Goal: Communication & Community: Answer question/provide support

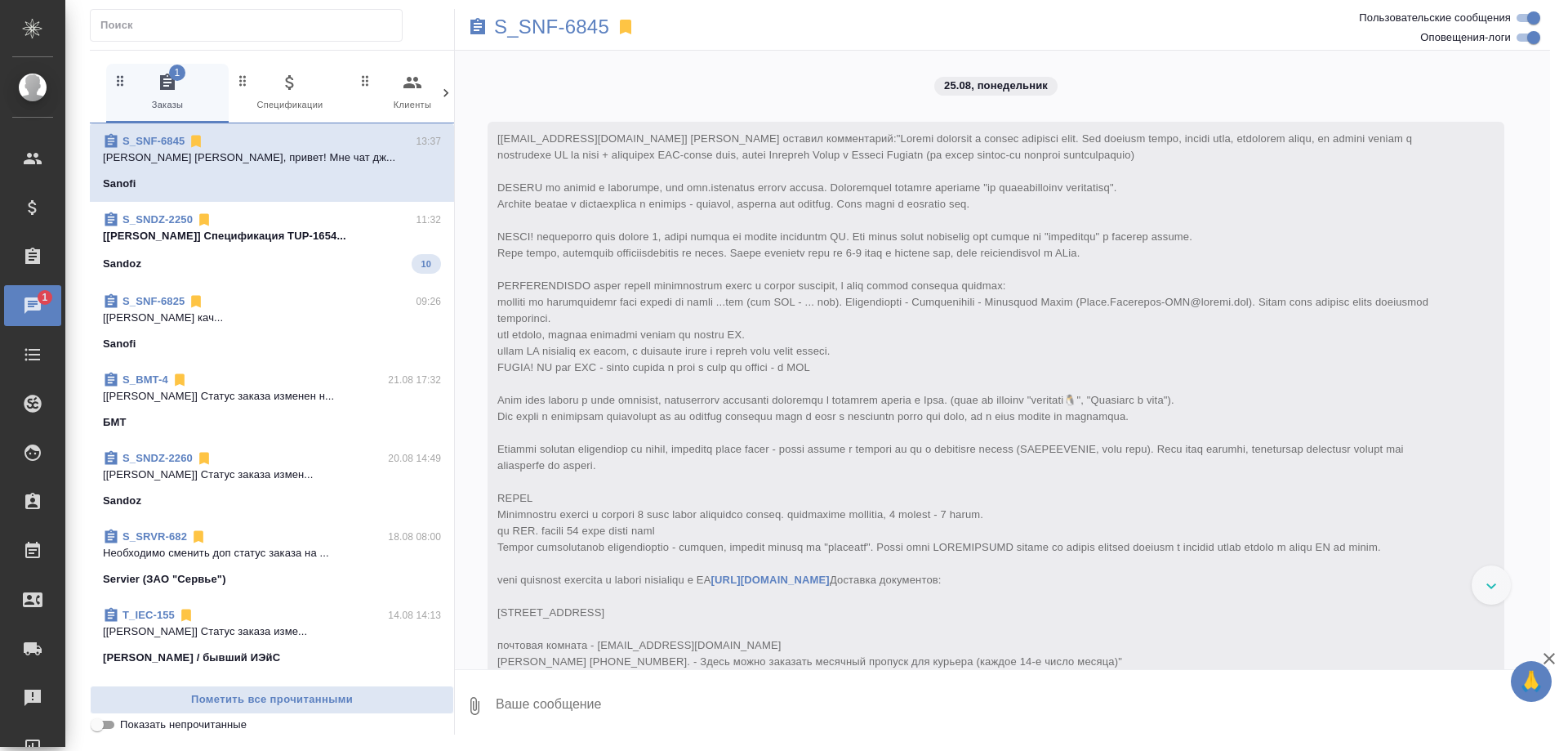
scroll to position [481, 0]
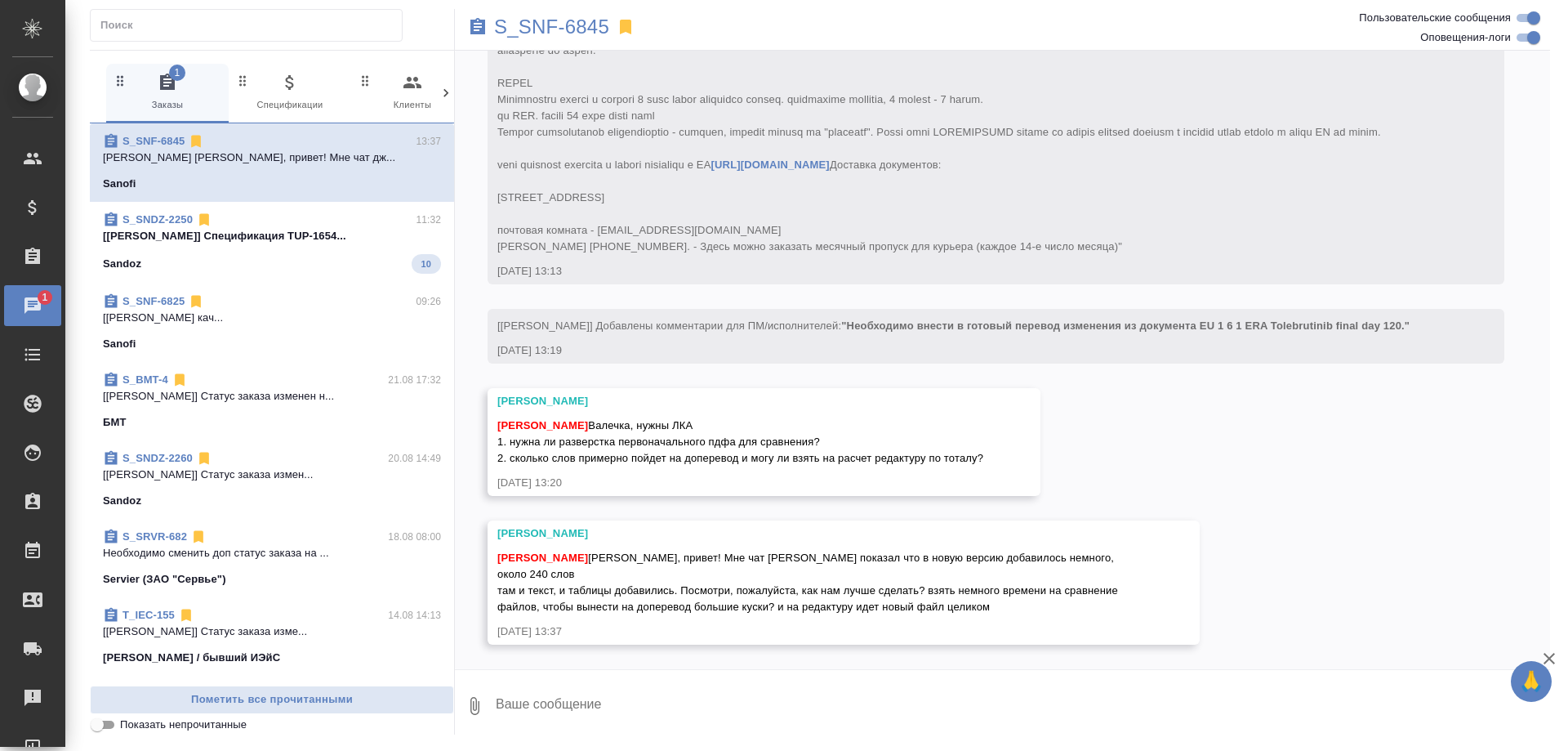
click at [605, 718] on textarea at bounding box center [1022, 706] width 1056 height 56
click at [637, 472] on button "Ответить на сообщение" at bounding box center [586, 477] width 178 height 32
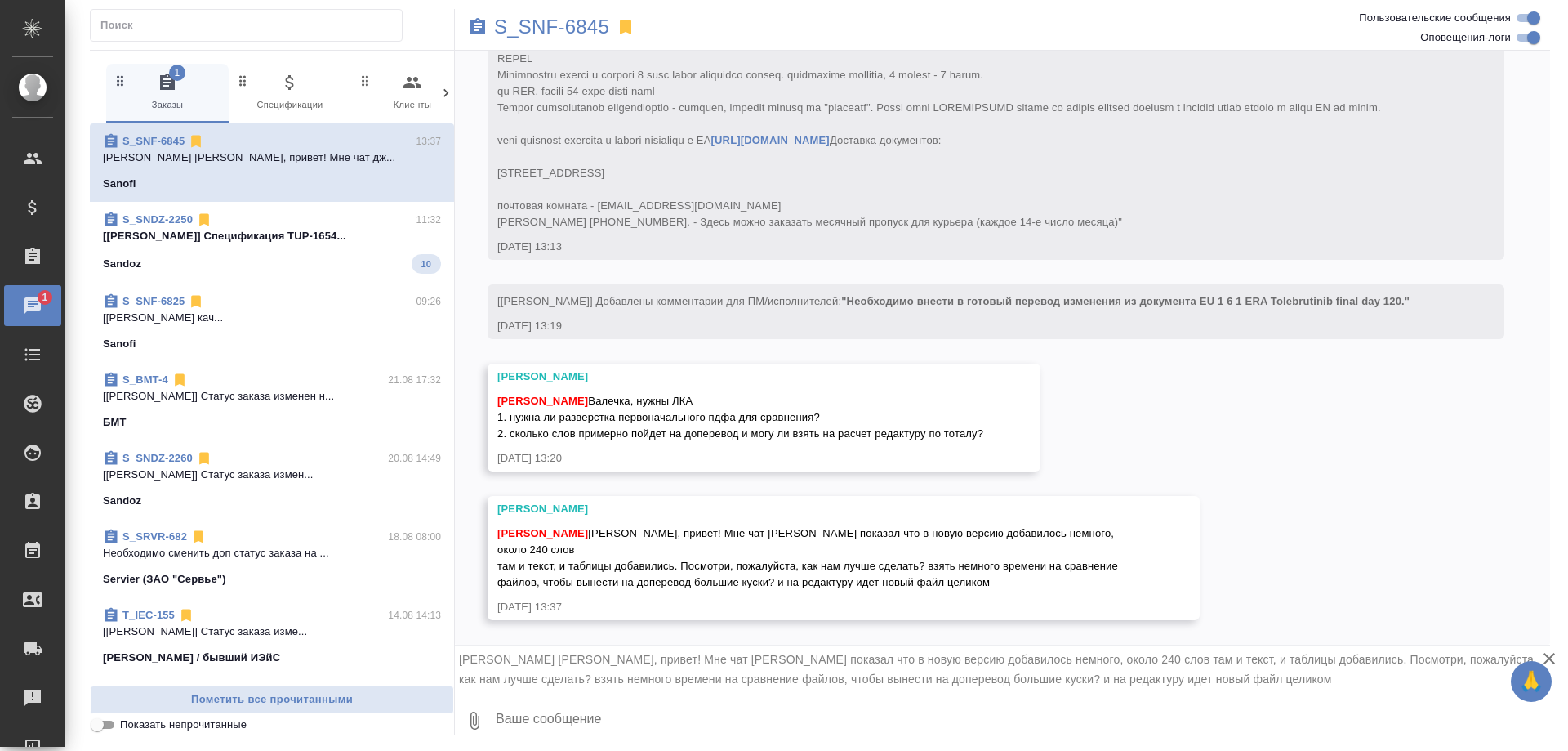
click at [534, 716] on textarea at bounding box center [1022, 720] width 1056 height 56
type textarea "D"
click at [733, 724] on textarea "Валя, позову сюда Настю, а то я по маушечку в Генериуме" at bounding box center [1008, 720] width 1029 height 56
click at [816, 724] on textarea "Валя, позову сюда Настю, а то я по макушечку в Генериуме" at bounding box center [1008, 720] width 1029 height 56
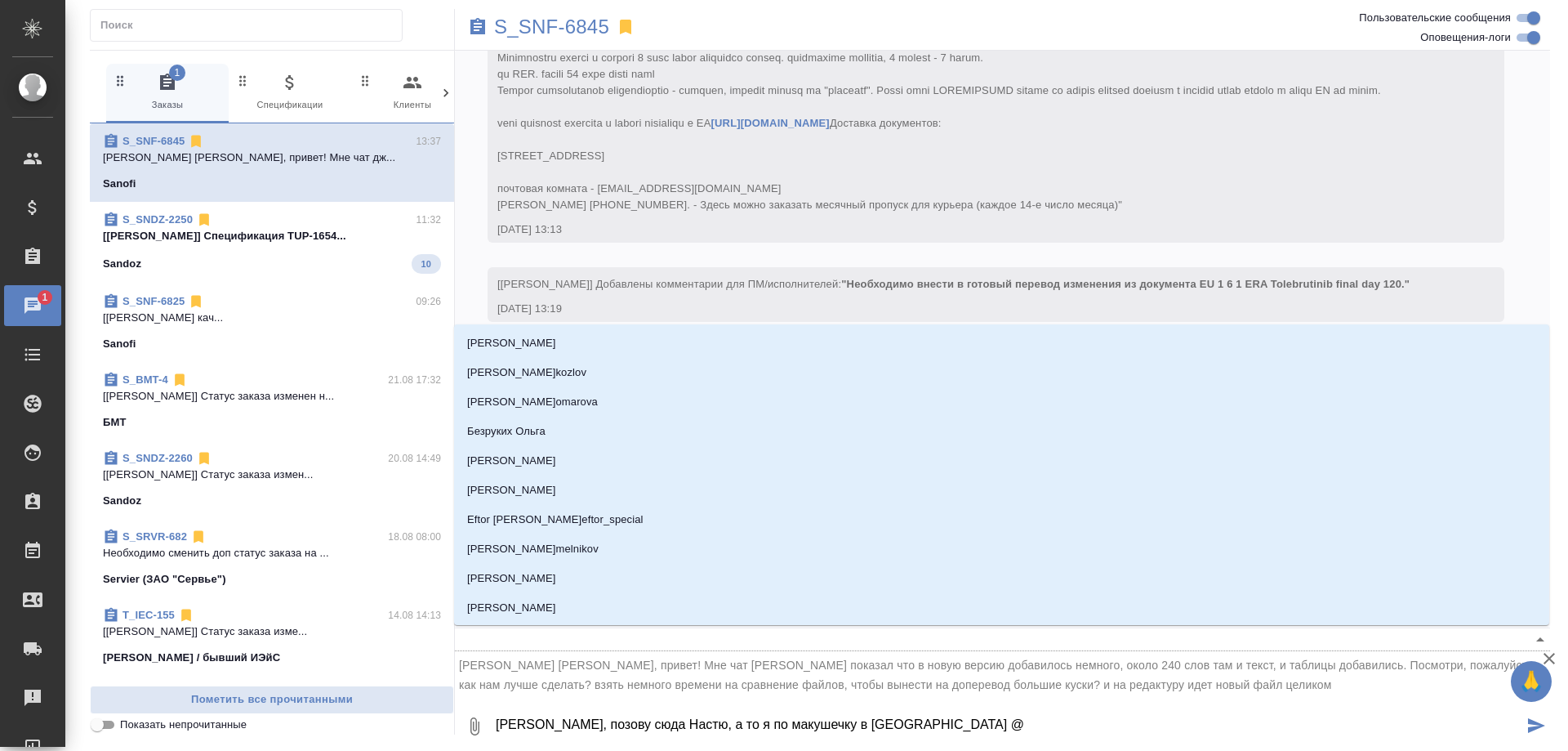
type textarea "Валя, позову сюда Настю, а то я по макушечку в Генериуме @B"
type input "B"
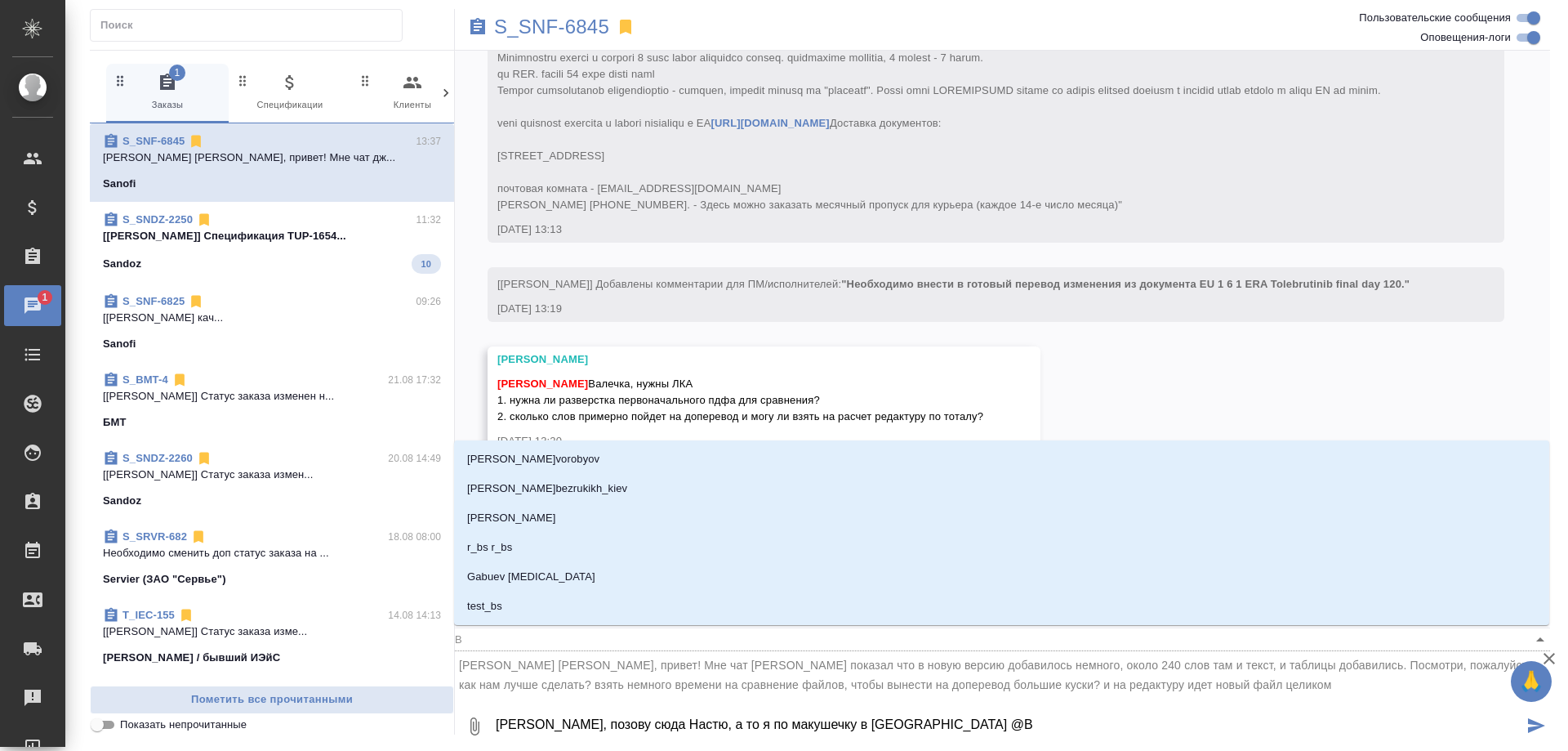
type textarea "Валя, позову сюда Настю, а то я по макушечку в Генериуме @Bo"
type input "Bo"
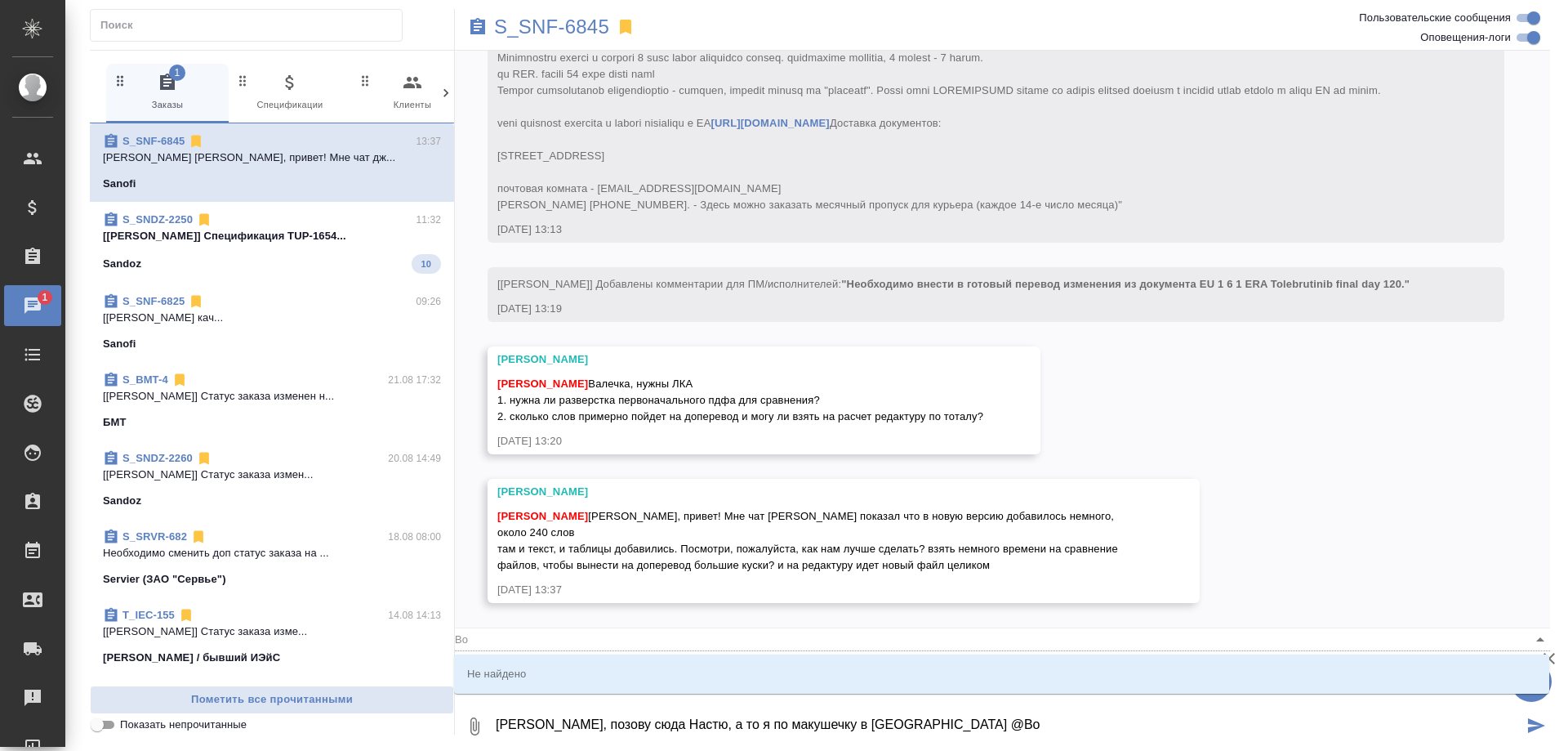
type textarea "Валя, позову сюда Настю, а то я по макушечку в Генериуме @Bor"
type input "Bor"
type textarea "Валя, позову сюда Настю, а то я по макушечку в Генериуме @Bo"
type input "Bo"
type textarea "Валя, позову сюда Настю, а то я по макушечку в Генериуме @B"
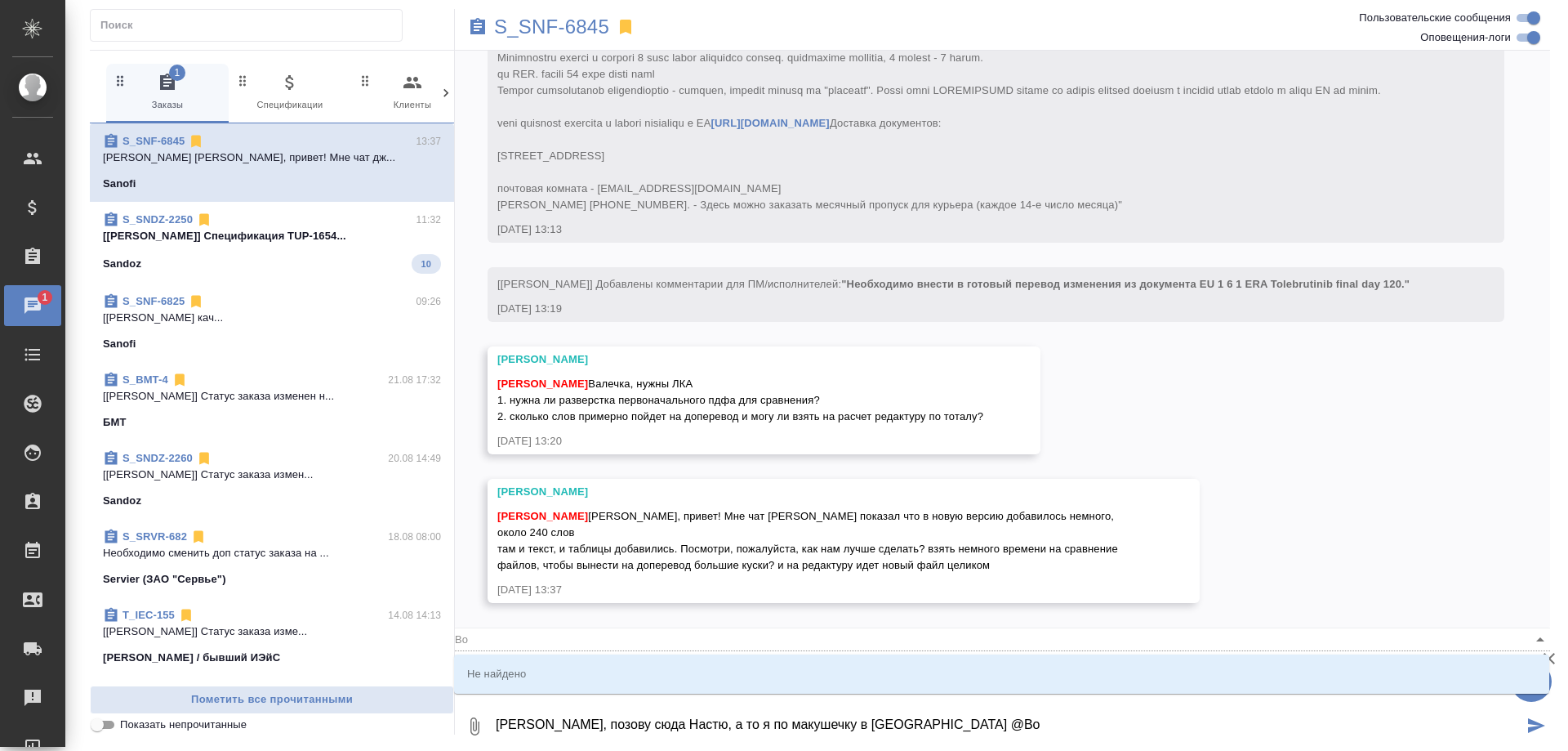
type input "B"
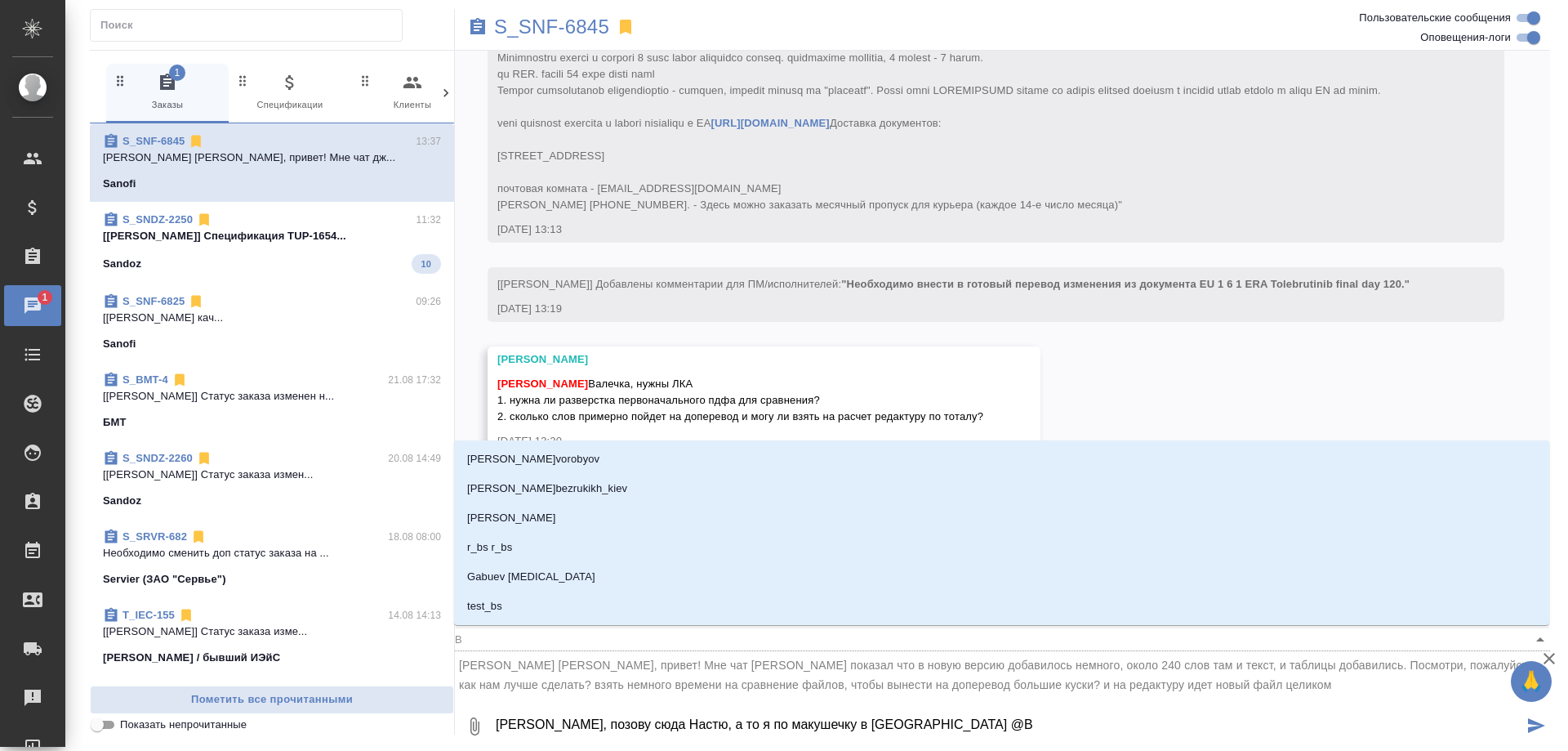
type textarea "Валя, позову сюда Настю, а то я по макушечку в Генериуме @"
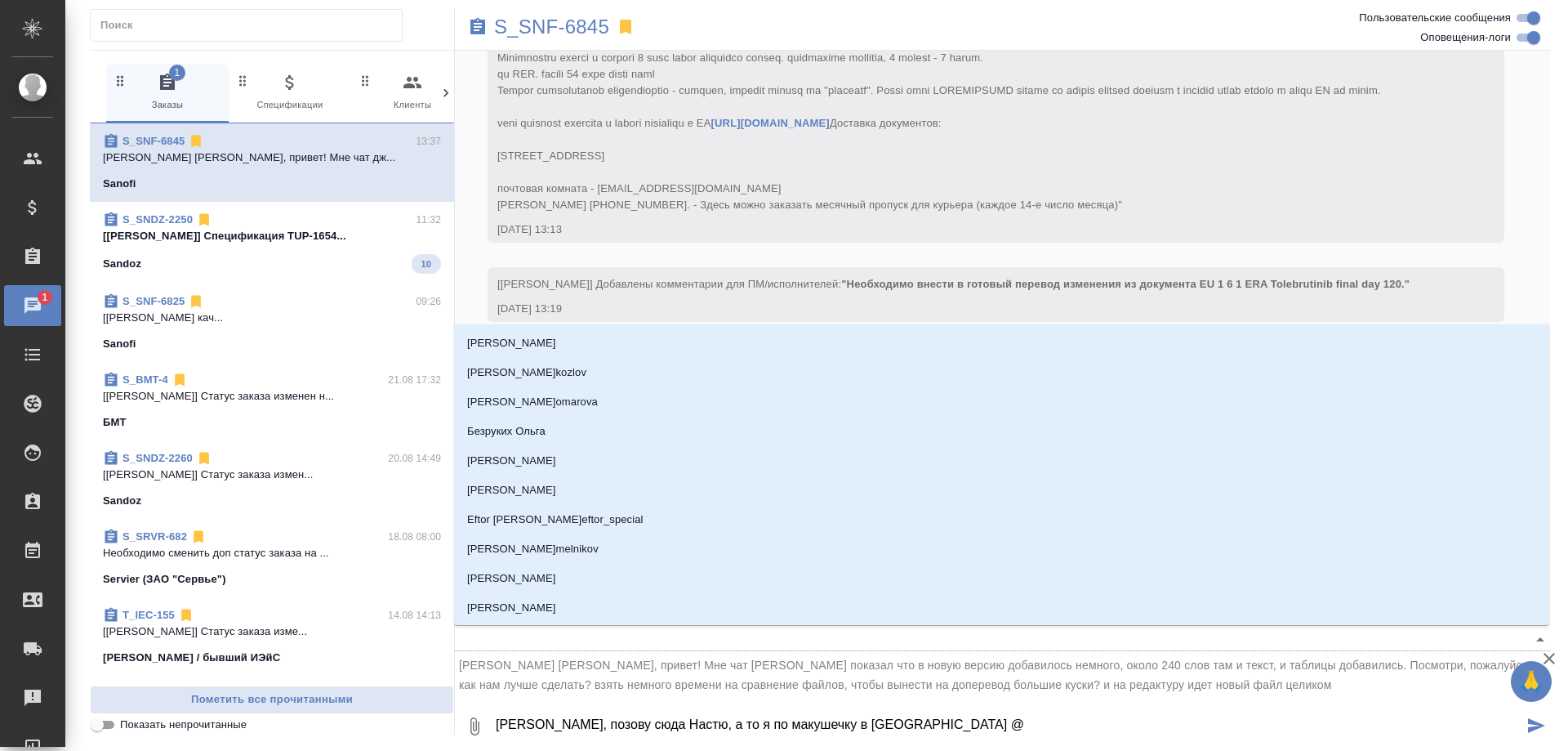
type textarea "Валя, позову сюда Настю, а то я по макушечку в Генериуме @B"
type input "B"
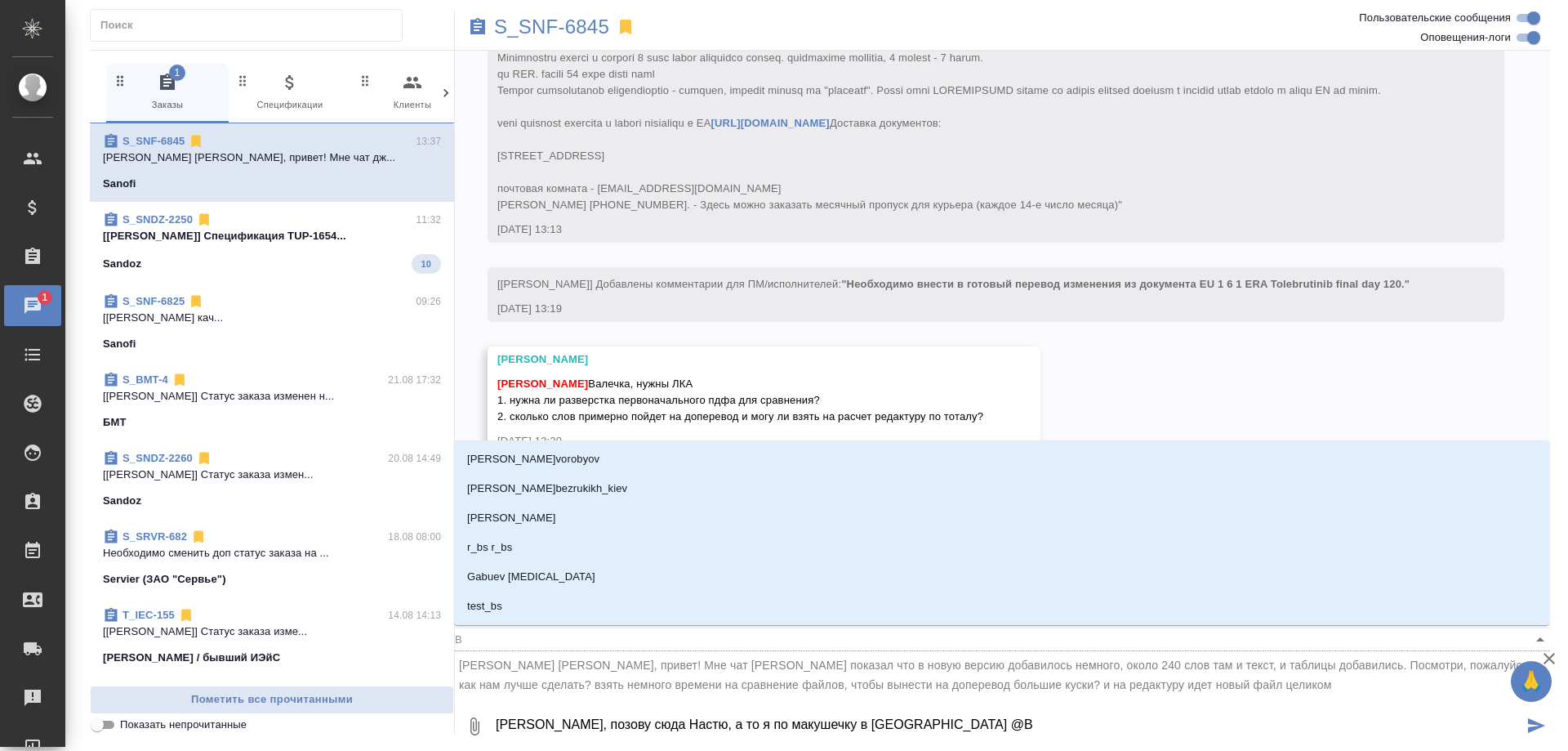
type textarea "Валя, позову сюда Настю, а то я по макушечку в Генериуме @Bo"
type input "Bo"
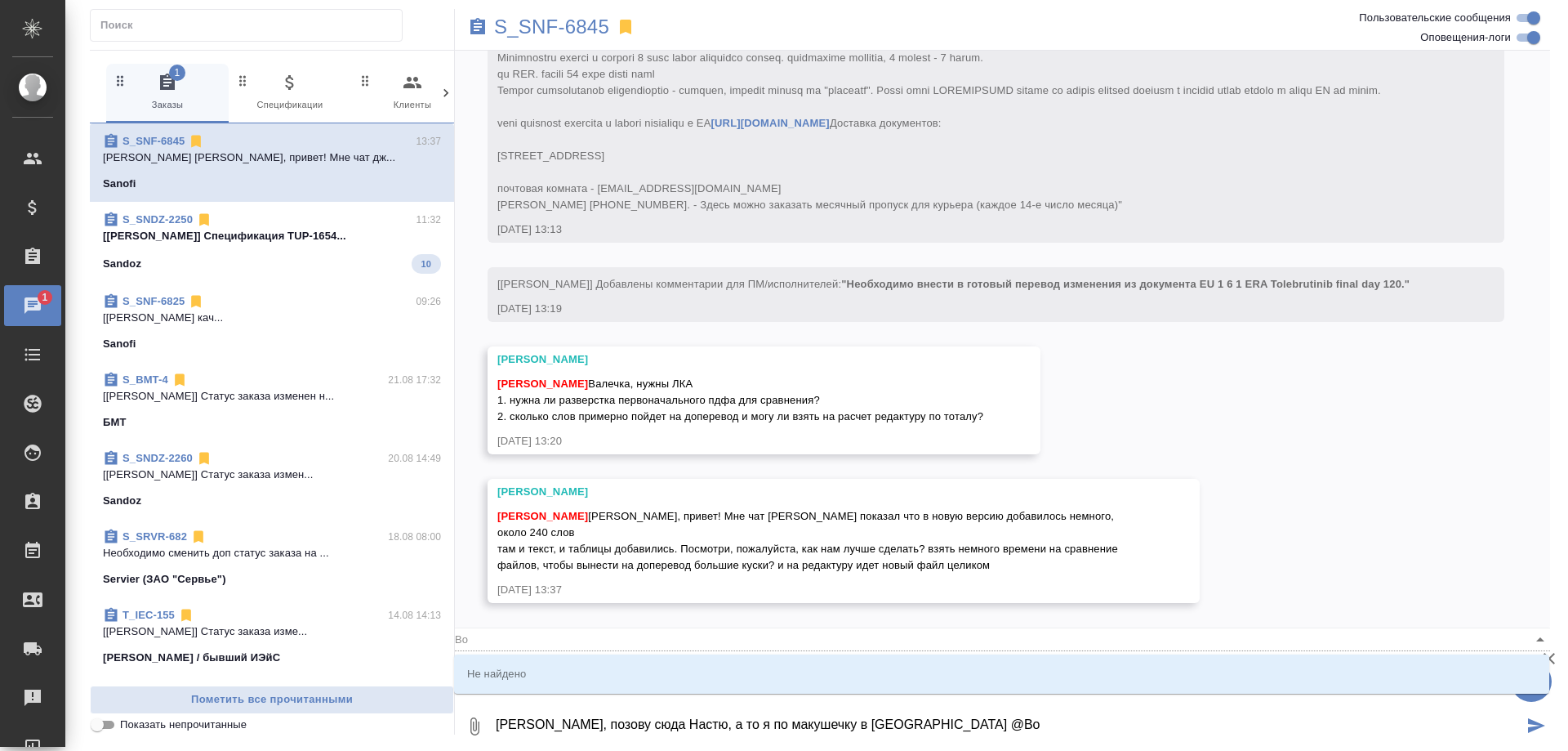
type textarea "Валя, позову сюда Настю, а то я по макушечку в Генериуме @Bor"
type input "Bor"
type textarea "Валя, позову сюда Настю, а то я по макушечку в Генериуме @Borz"
type input "Borz"
type textarea "Валя, позову сюда Настю, а то я по макушечку в Генериуме @Borzo"
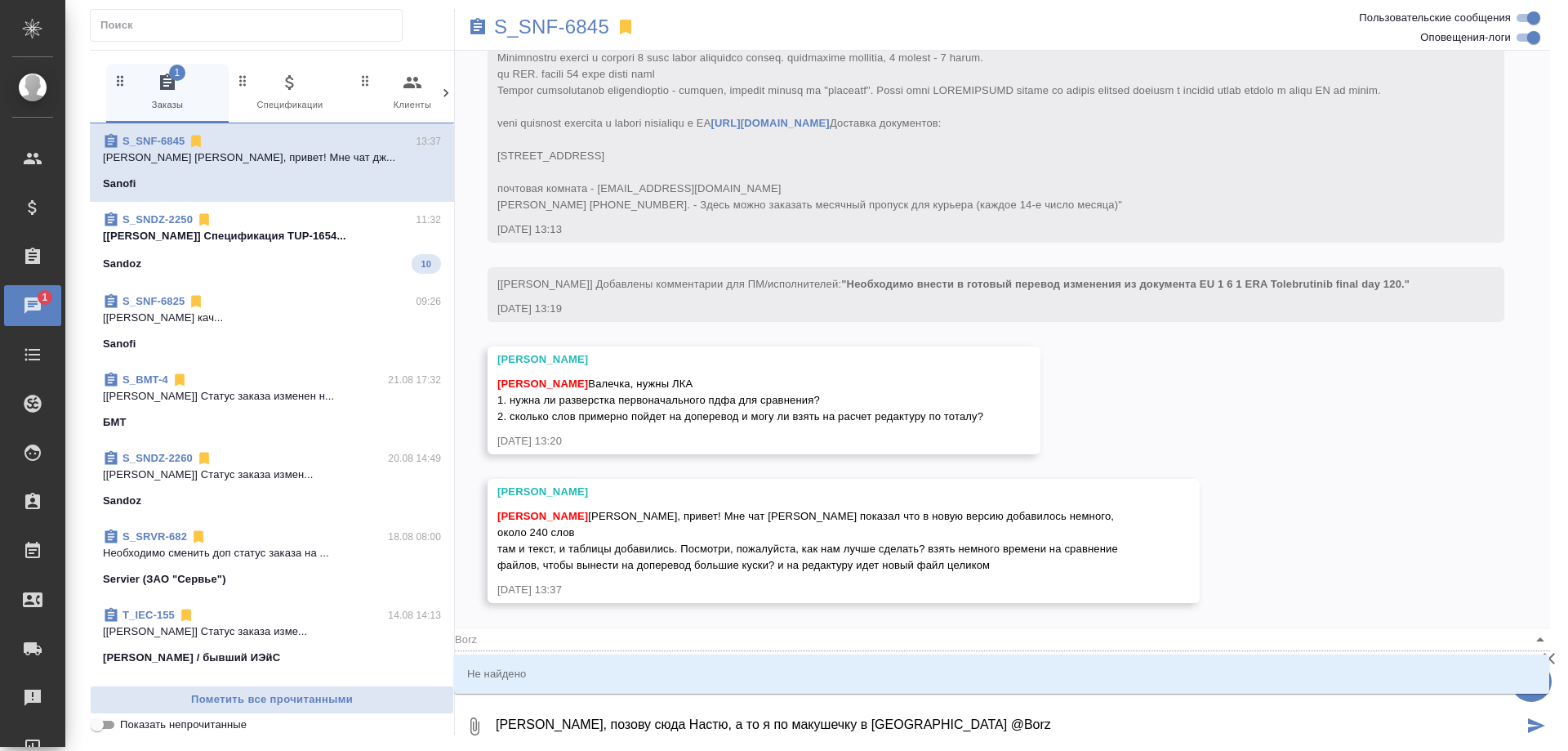
type input "Borzo"
type textarea "Валя, позову сюда Настю, а то я по макушечку в Генериуме @Borzov"
type input "Borzov"
type textarea "Валя, позову сюда Настю, а то я по макушечку в Генериуме @Borzo"
type input "Borzo"
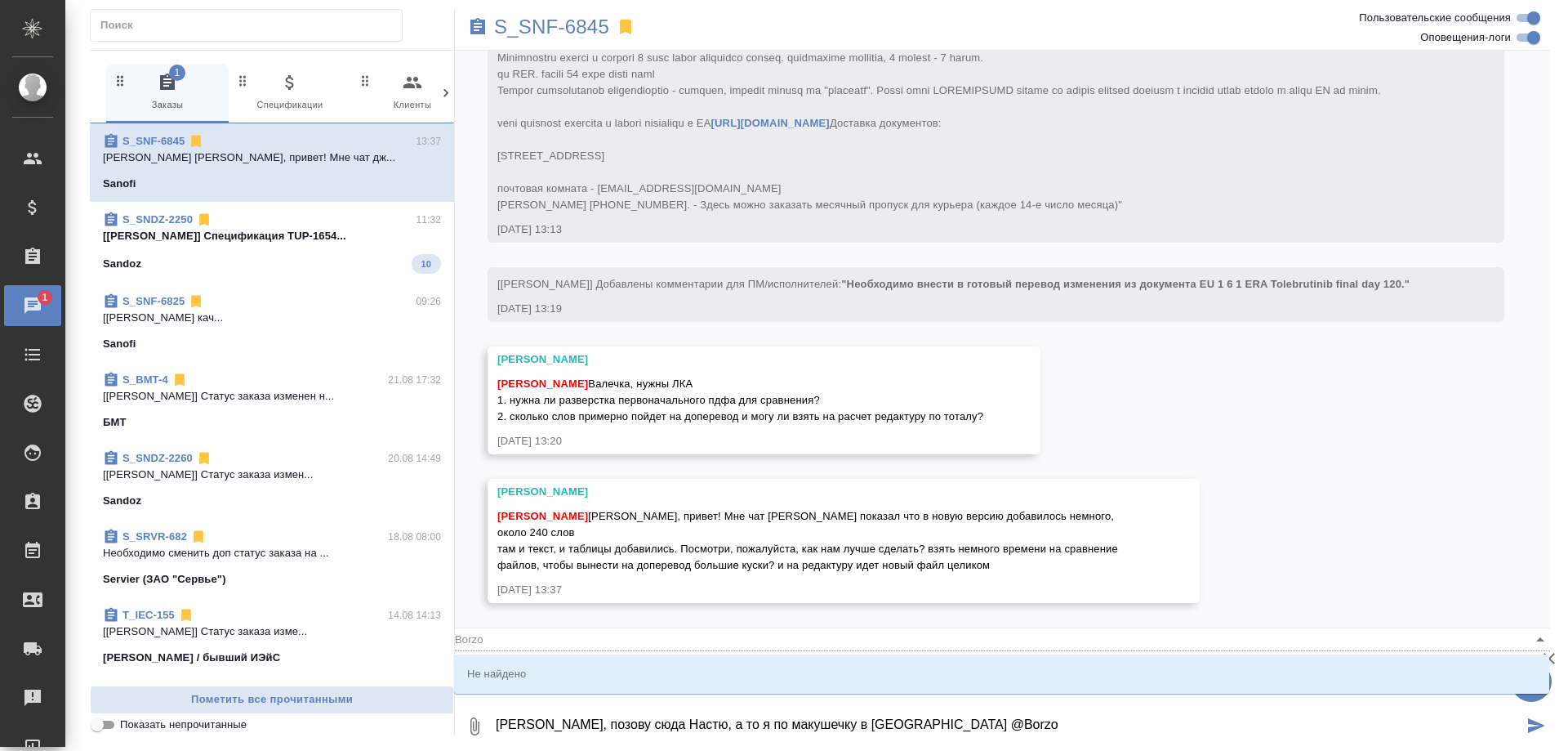
type textarea "Валя, позову сюда Настю, а то я по макушечку в Генериуме @Borz"
type input "Borz"
type textarea "Валя, позову сюда Настю, а то я по макушечку в Генериуме @Bor"
type input "Bor"
type textarea "Валя, позову сюда Настю, а то я по макушечку в Генериуме @Bo"
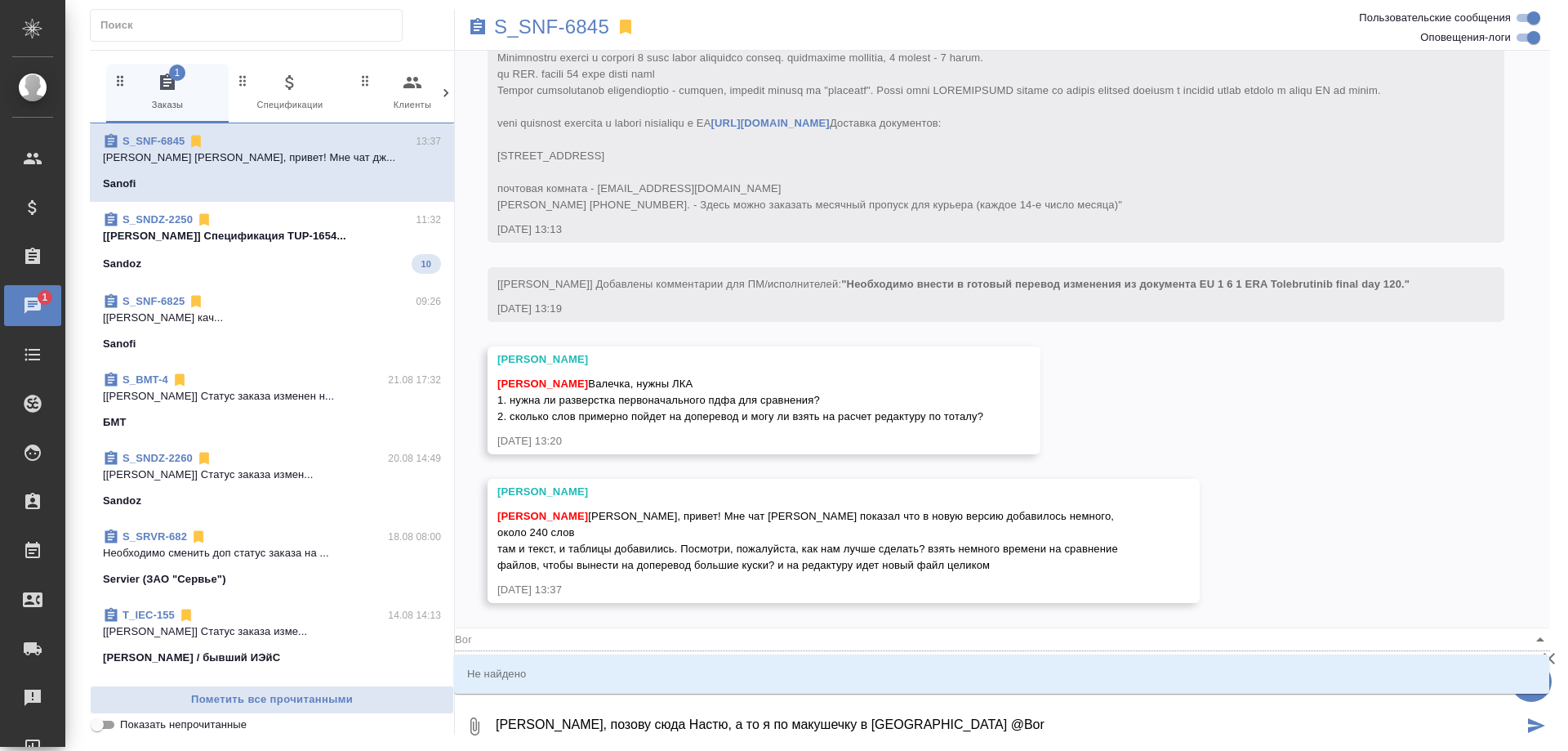
type input "Bo"
type textarea "Валя, позову сюда Настю, а то я по макушечку в Генериуме @B"
type input "B"
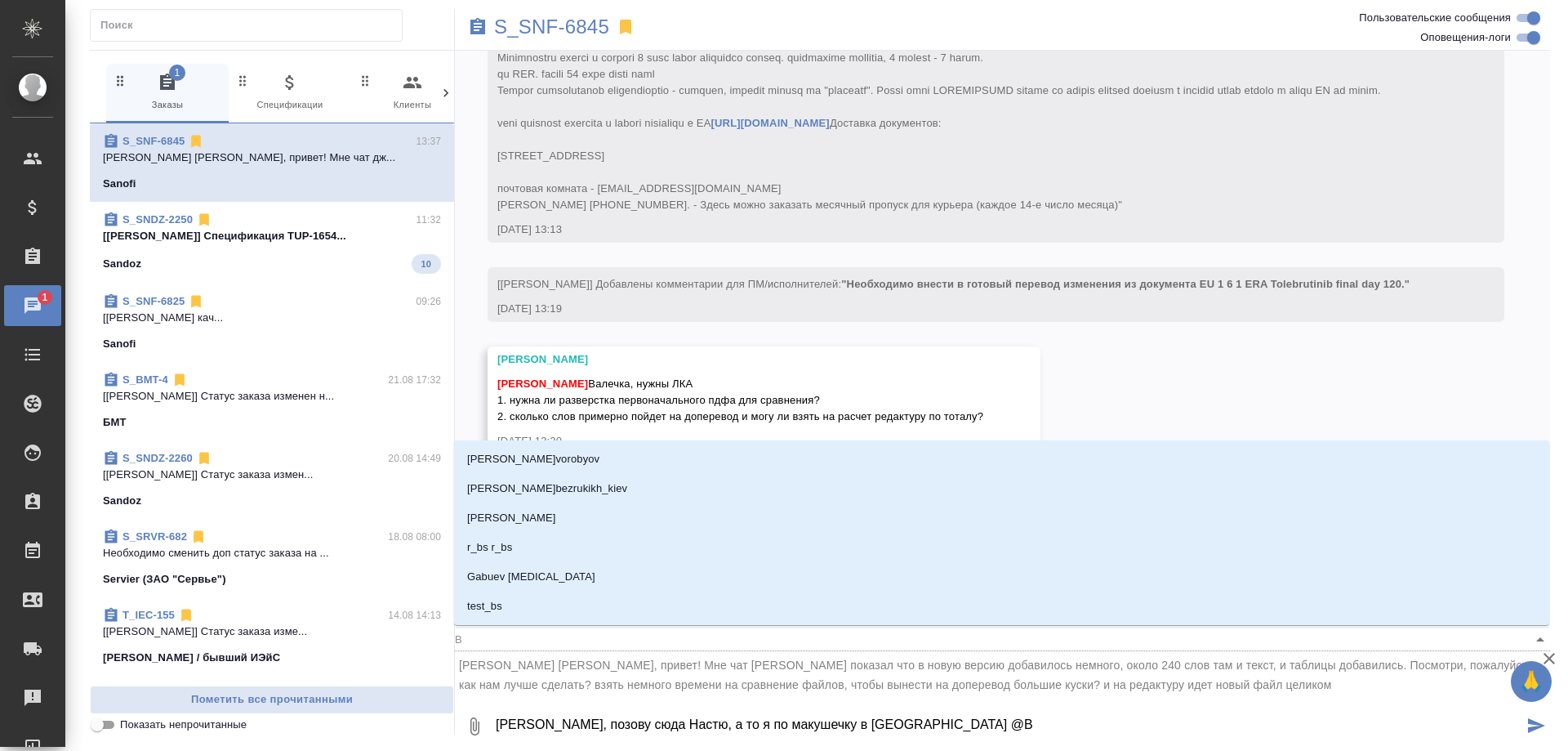
type textarea "Валя, позову сюда Настю, а то я по макушечку в Генериуме @"
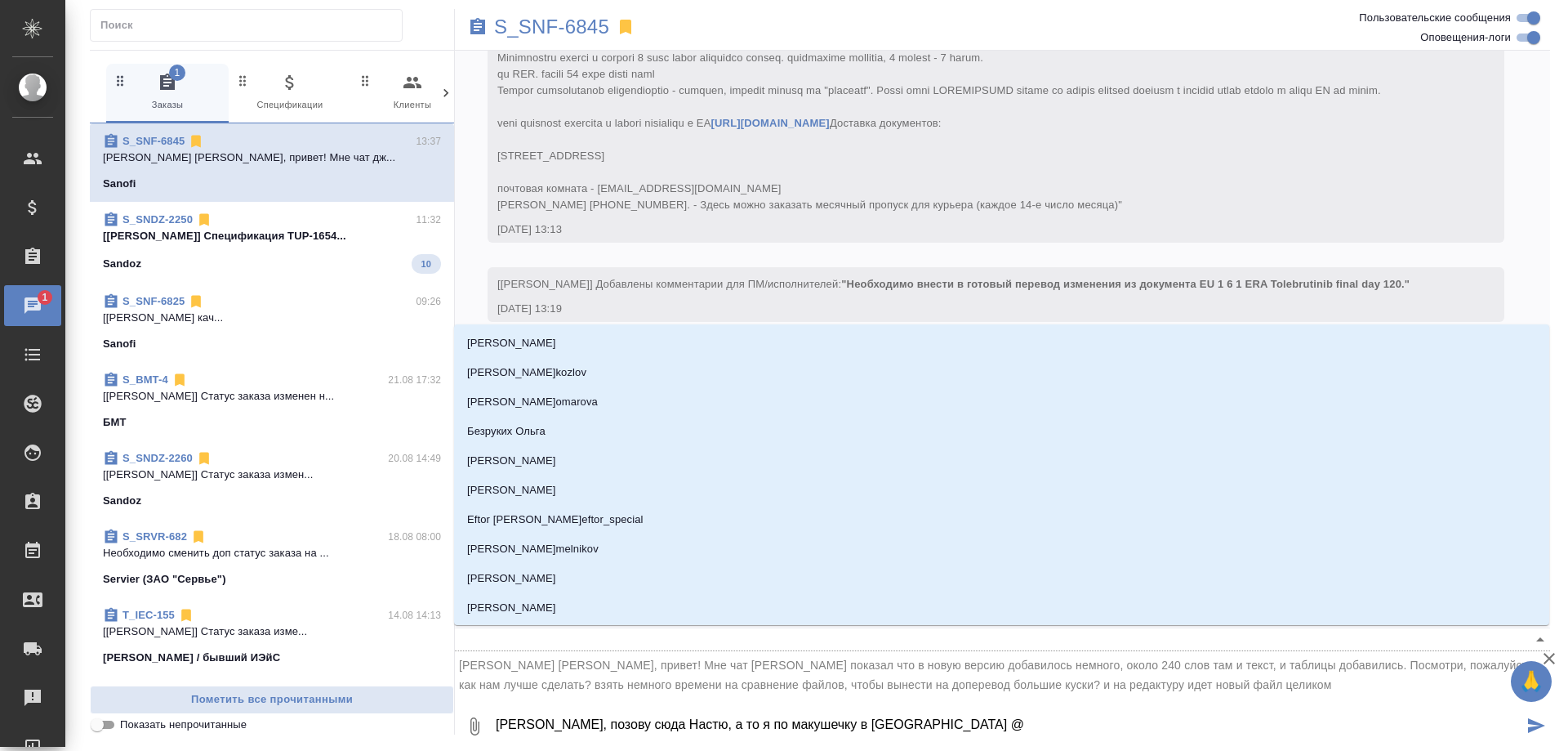
type textarea "Валя, позову сюда Настю, а то я по макушечку в Генериуме @Б"
type input "Б"
type textarea "Валя, позову сюда Настю, а то я по макушечку в Генериуме @Бо"
type input "Бо"
type textarea "Валя, позову сюда Настю, а то я по макушечку в Генериуме @Бор"
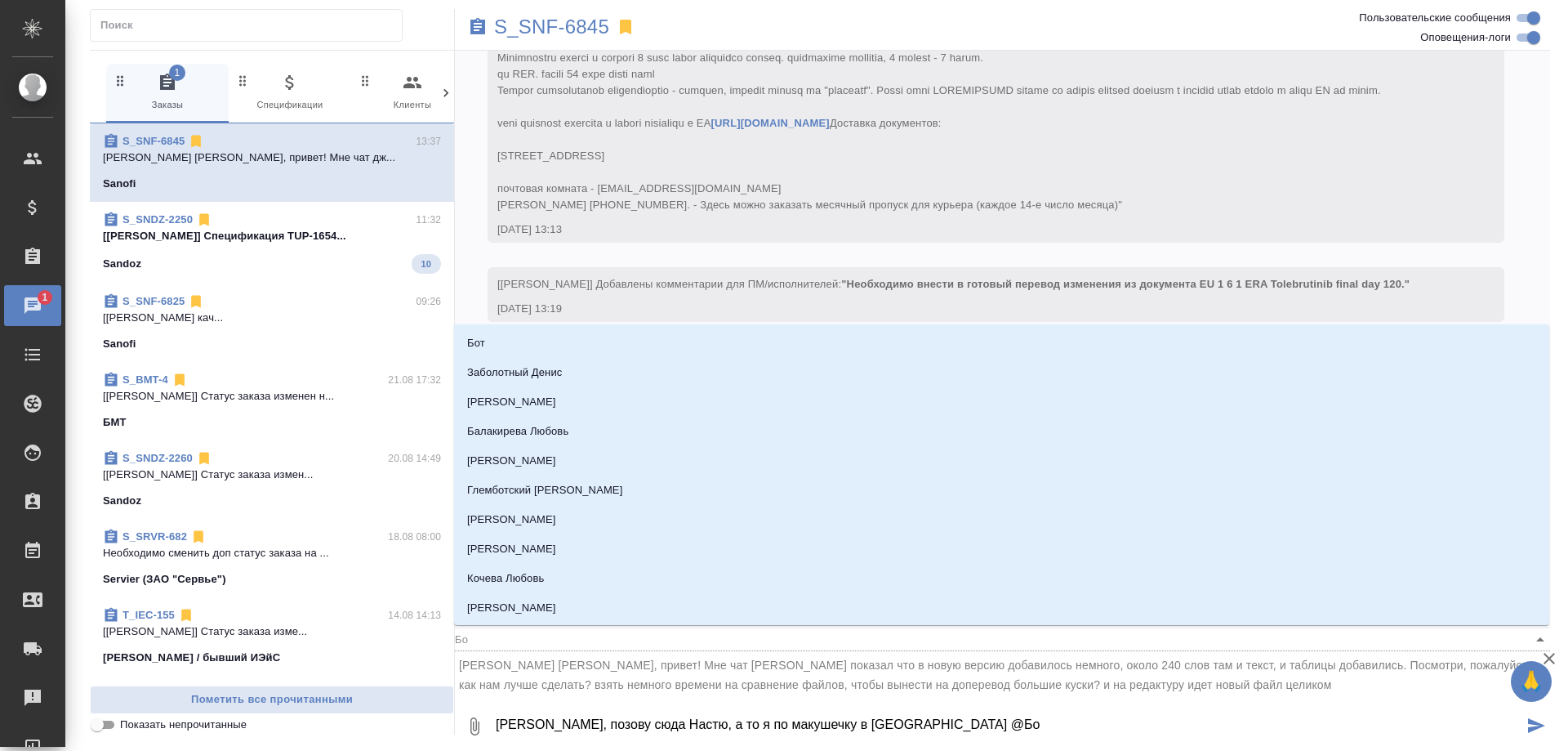
type input "Бор"
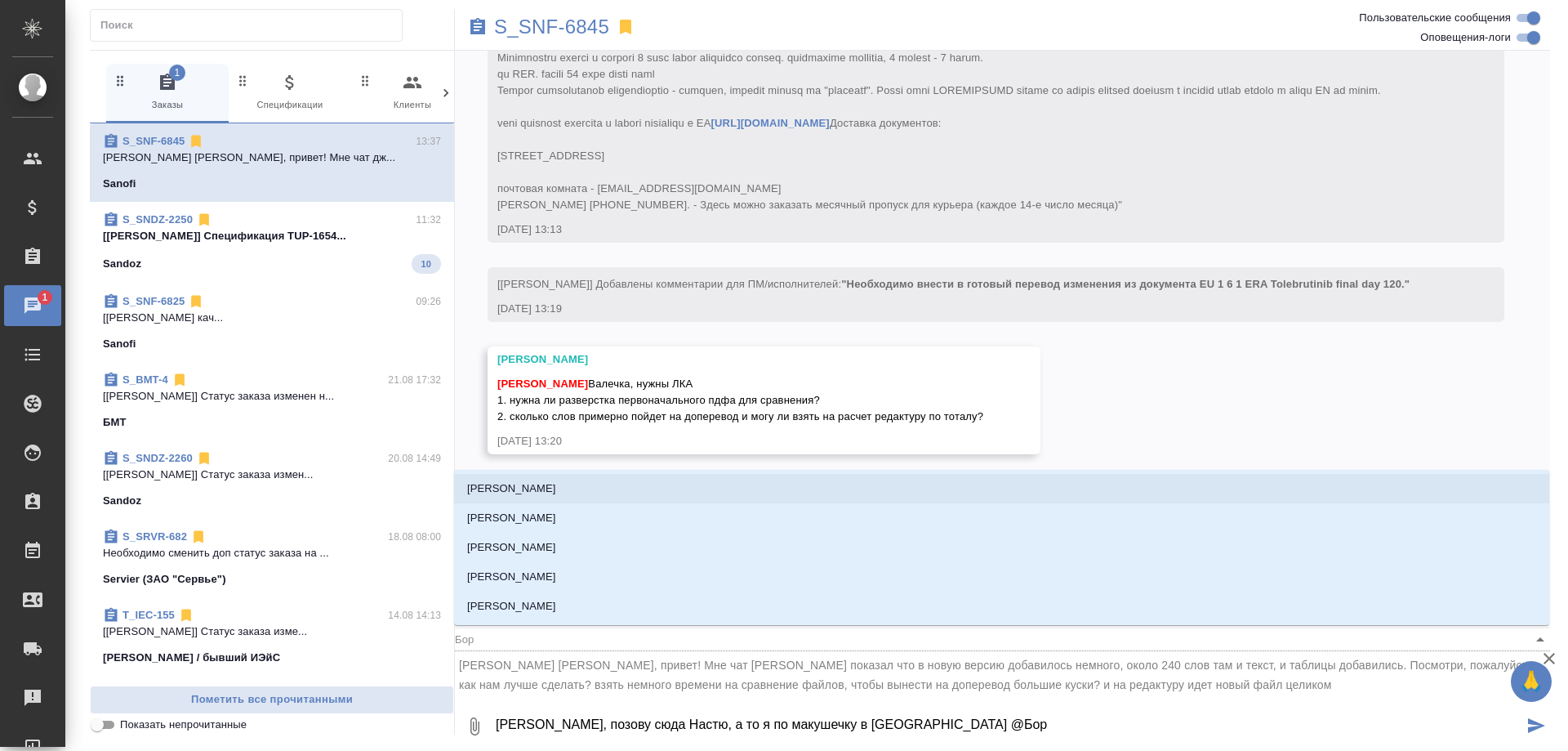
click at [534, 476] on li "Борзова Анастасия" at bounding box center [1001, 488] width 1095 height 29
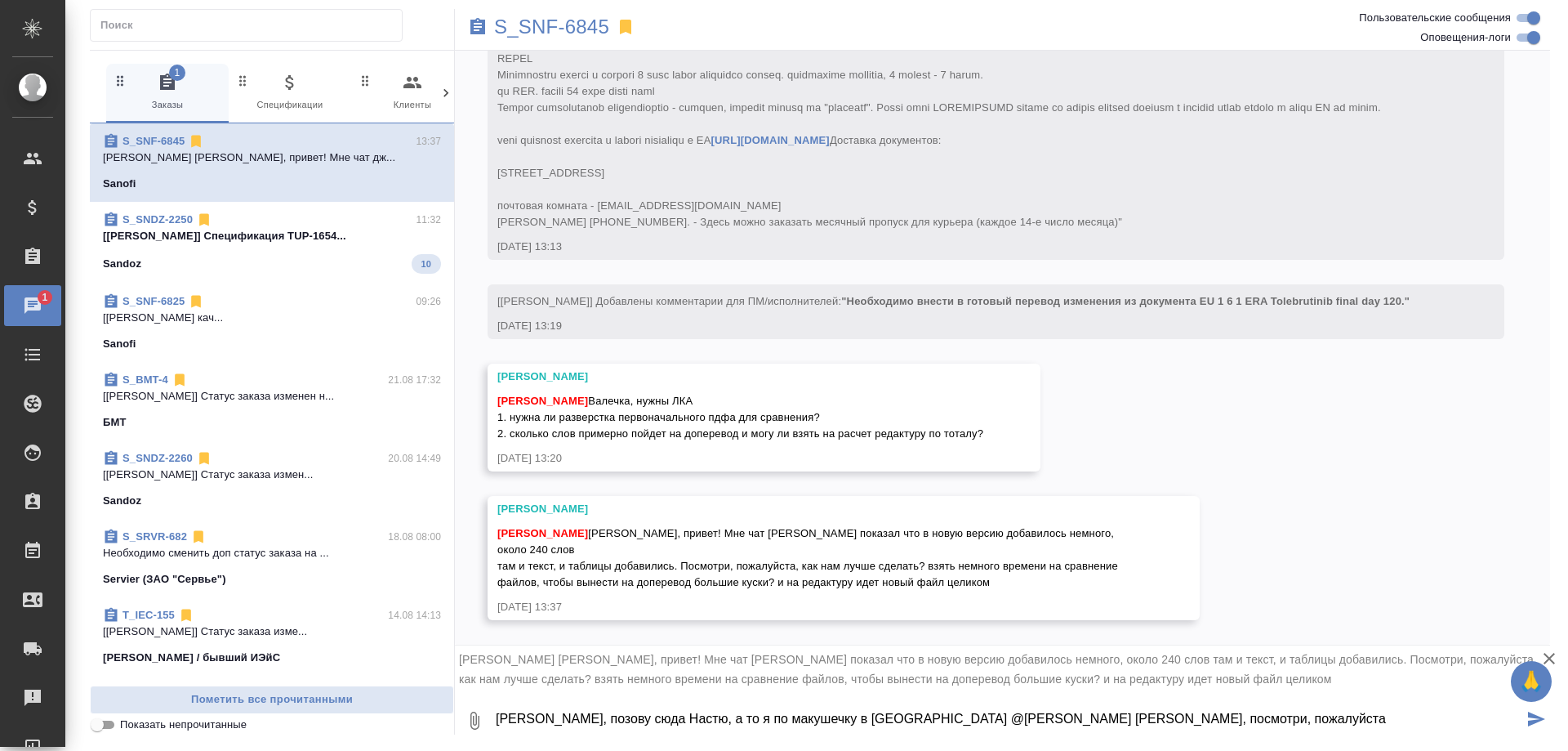
type textarea "Валя, позову сюда Настю, а то я по макушечку в Генериуме @Борзова Анастасия Нас…"
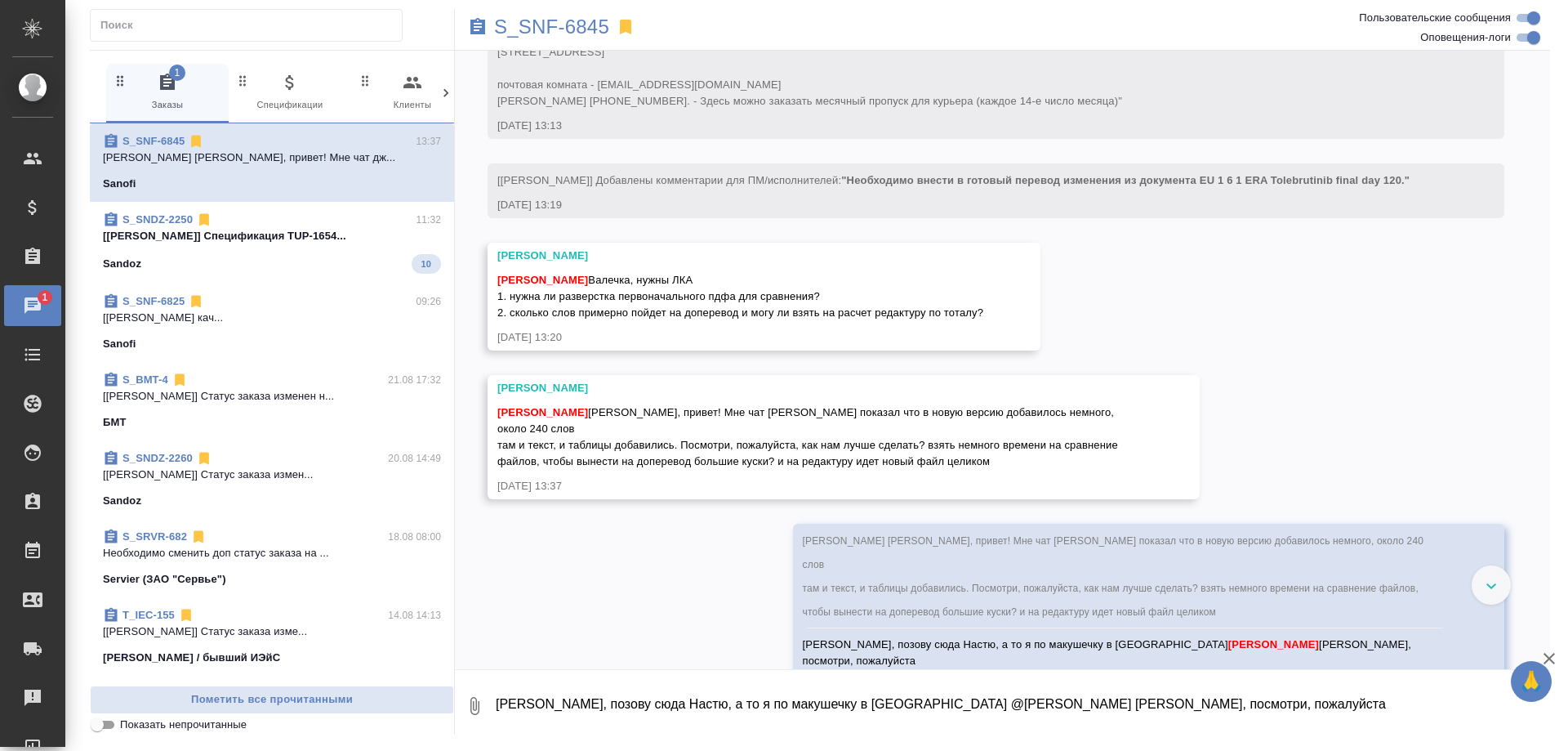
scroll to position [640, 0]
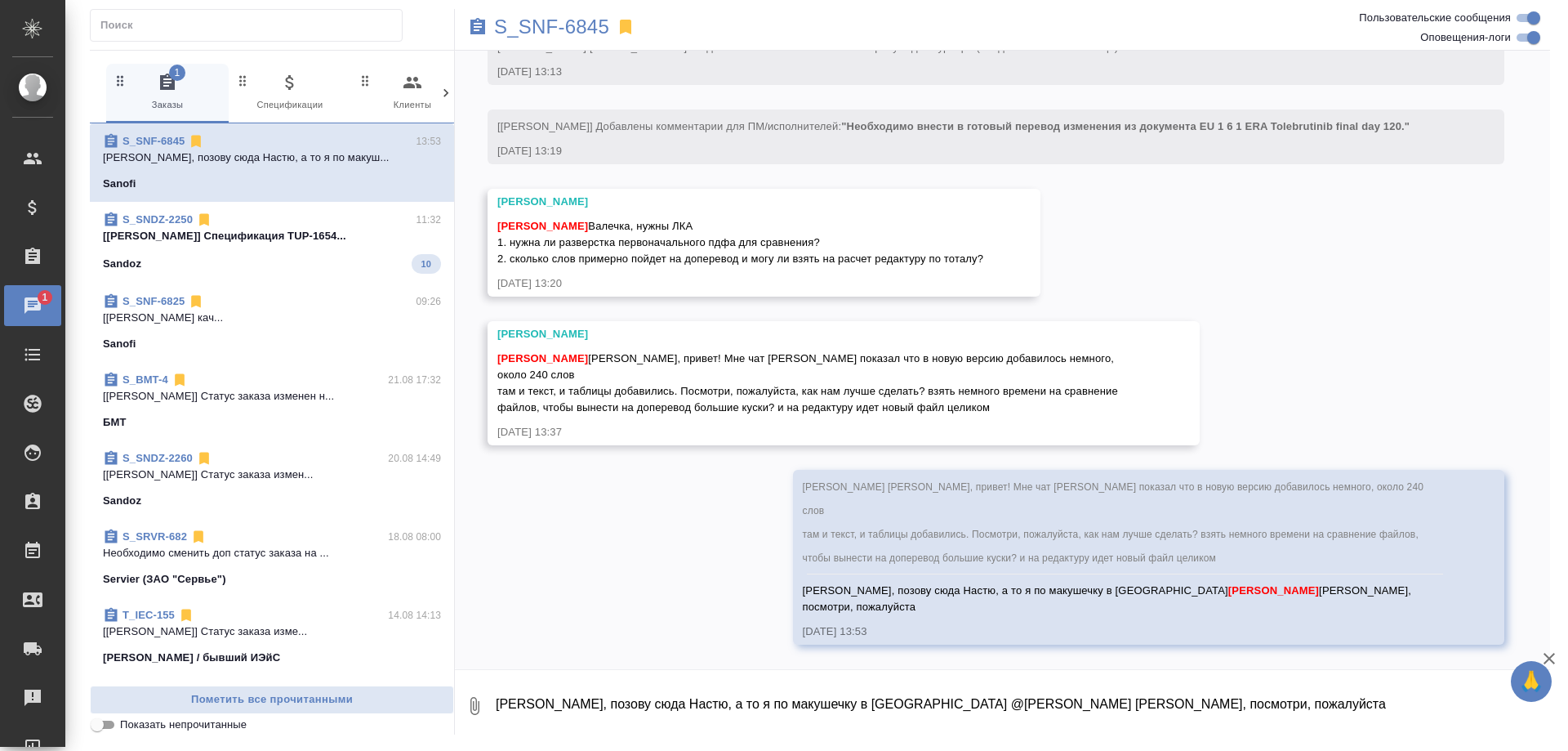
click at [232, 231] on p "[Сайдашева Диляра] Спецификация TUP-1654..." at bounding box center [271, 236] width 338 height 17
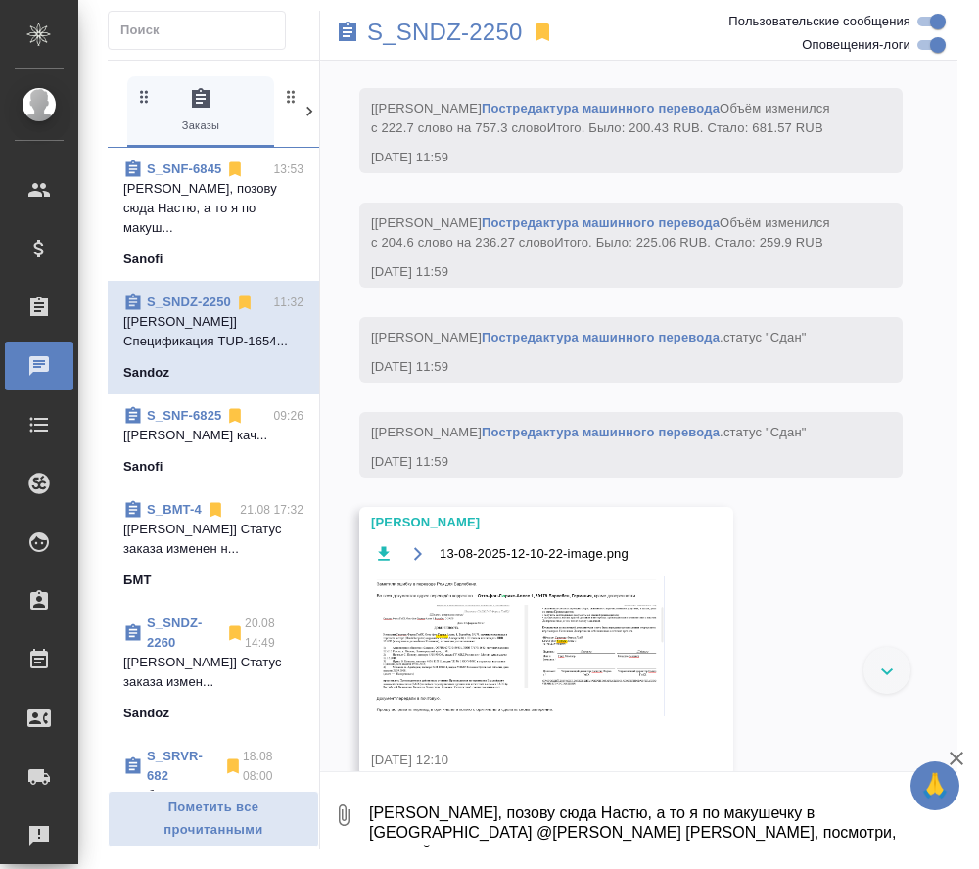
scroll to position [48261, 0]
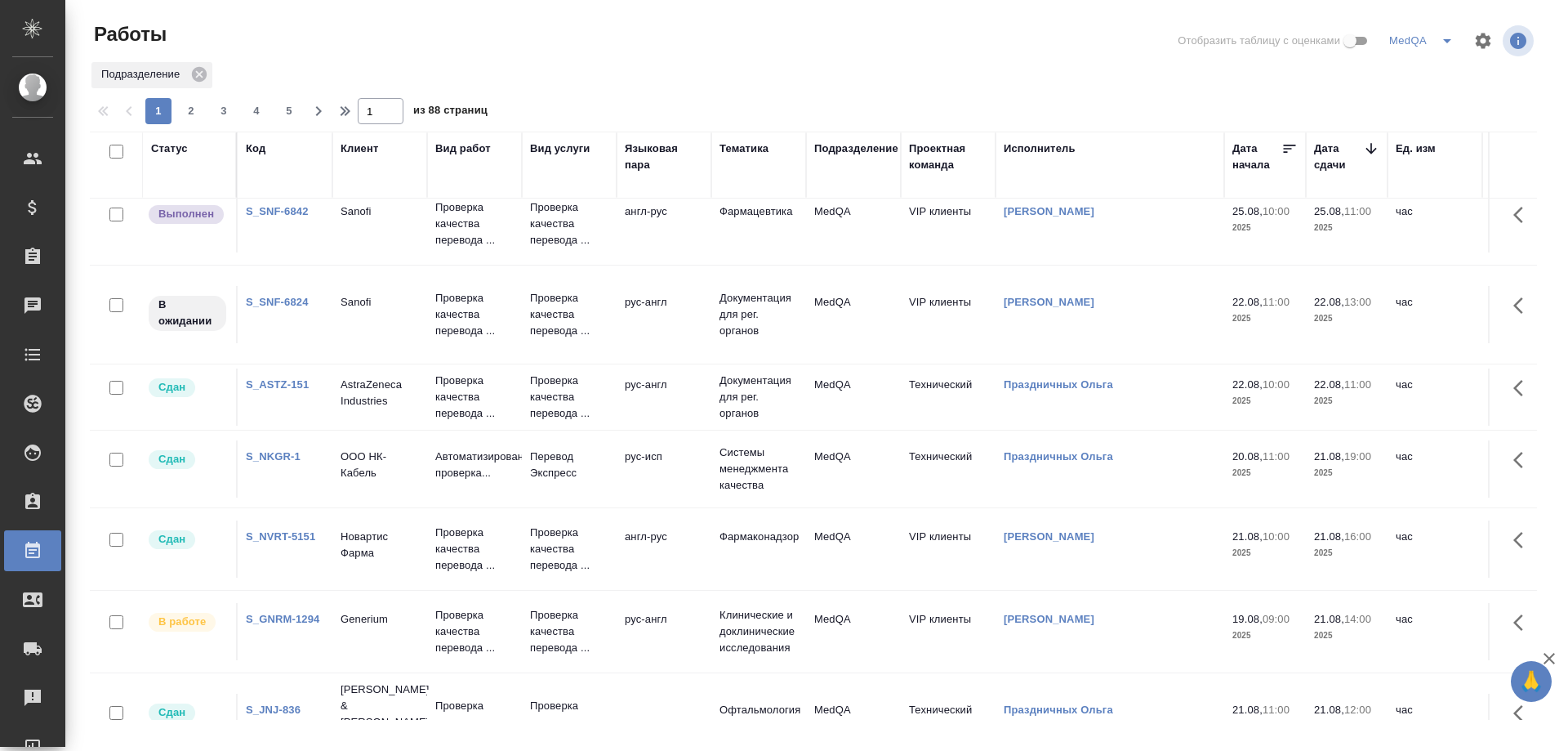
scroll to position [572, 0]
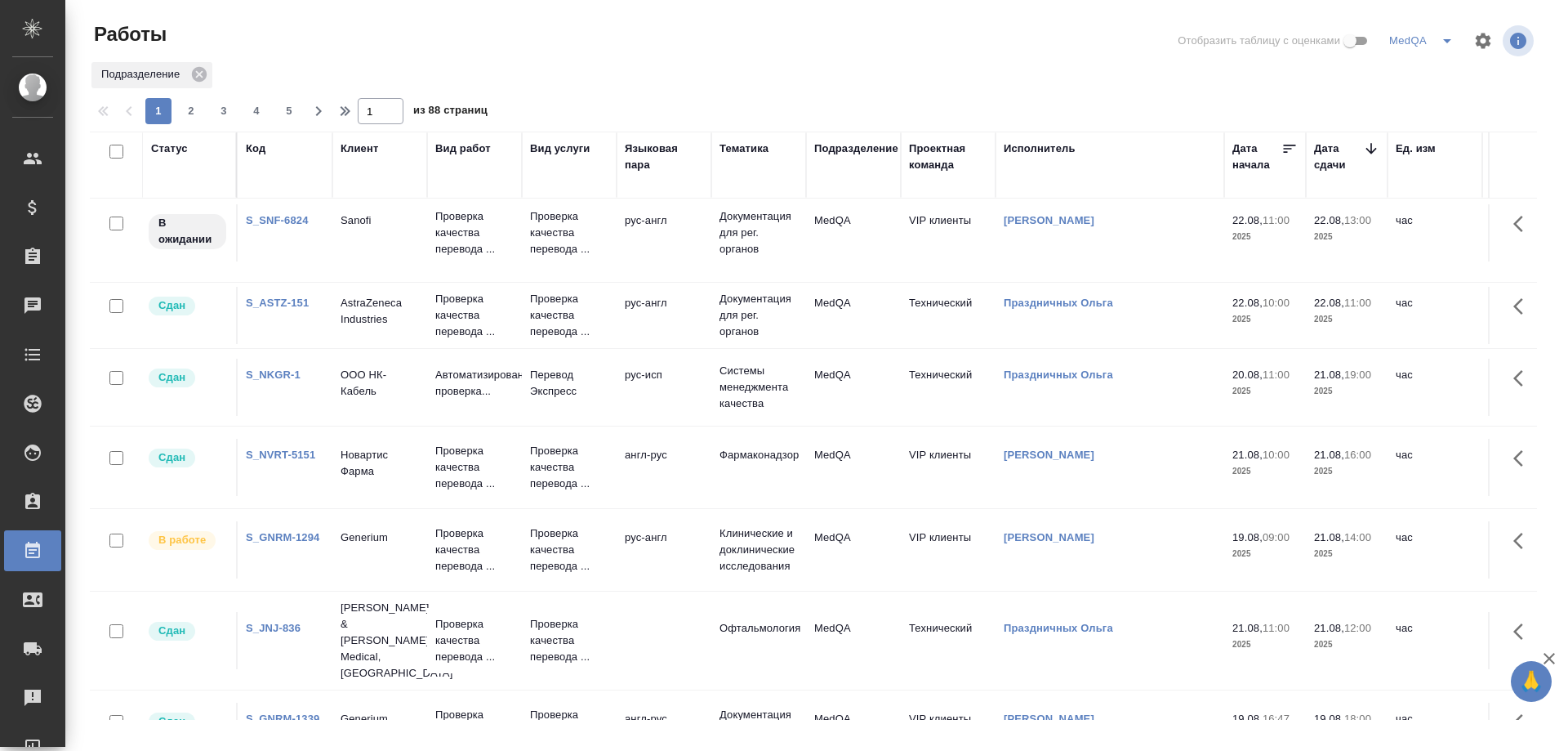
click at [282, 622] on link "S_JNJ-836" at bounding box center [274, 628] width 55 height 13
click at [283, 542] on link "S_GNRM-1294" at bounding box center [283, 537] width 73 height 13
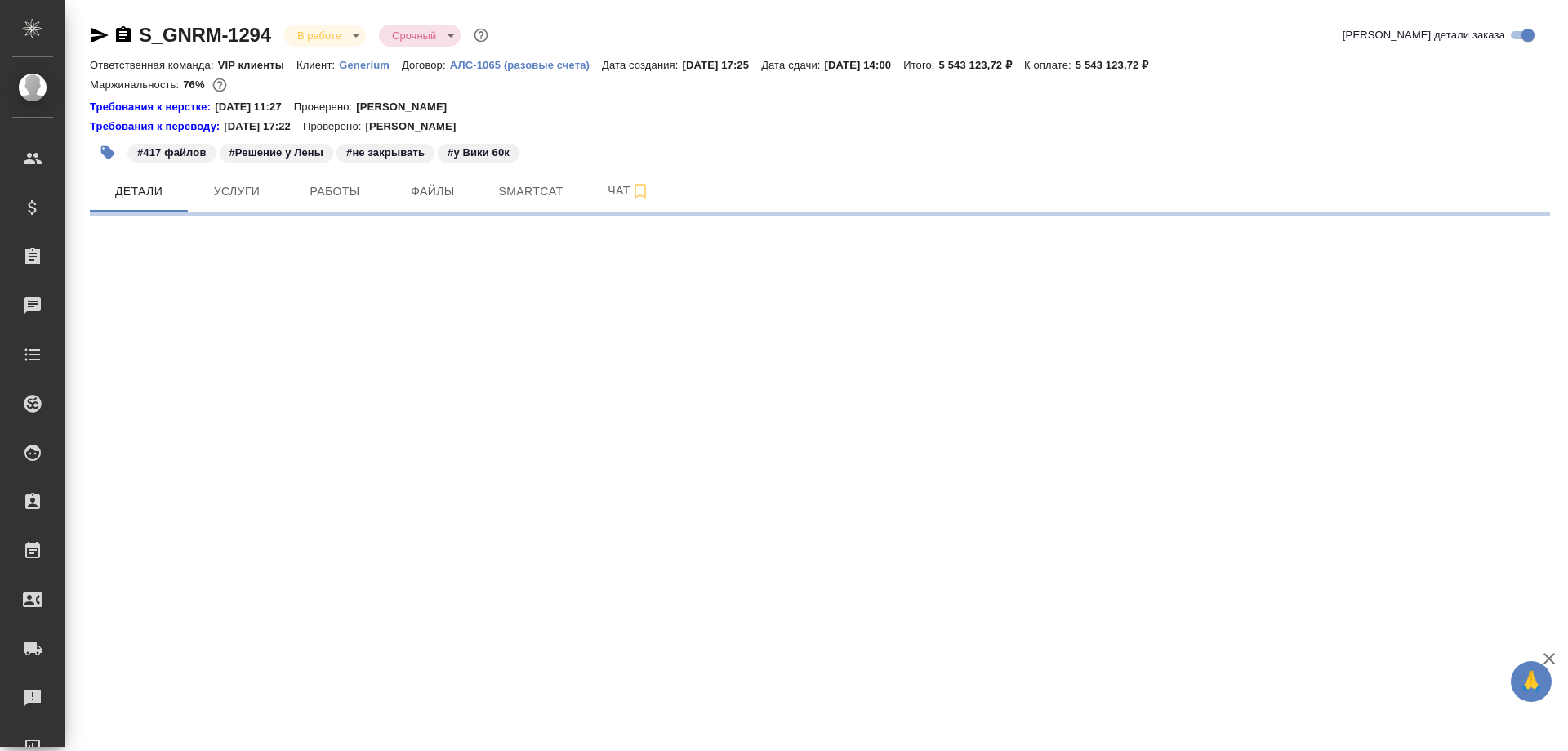
select select "RU"
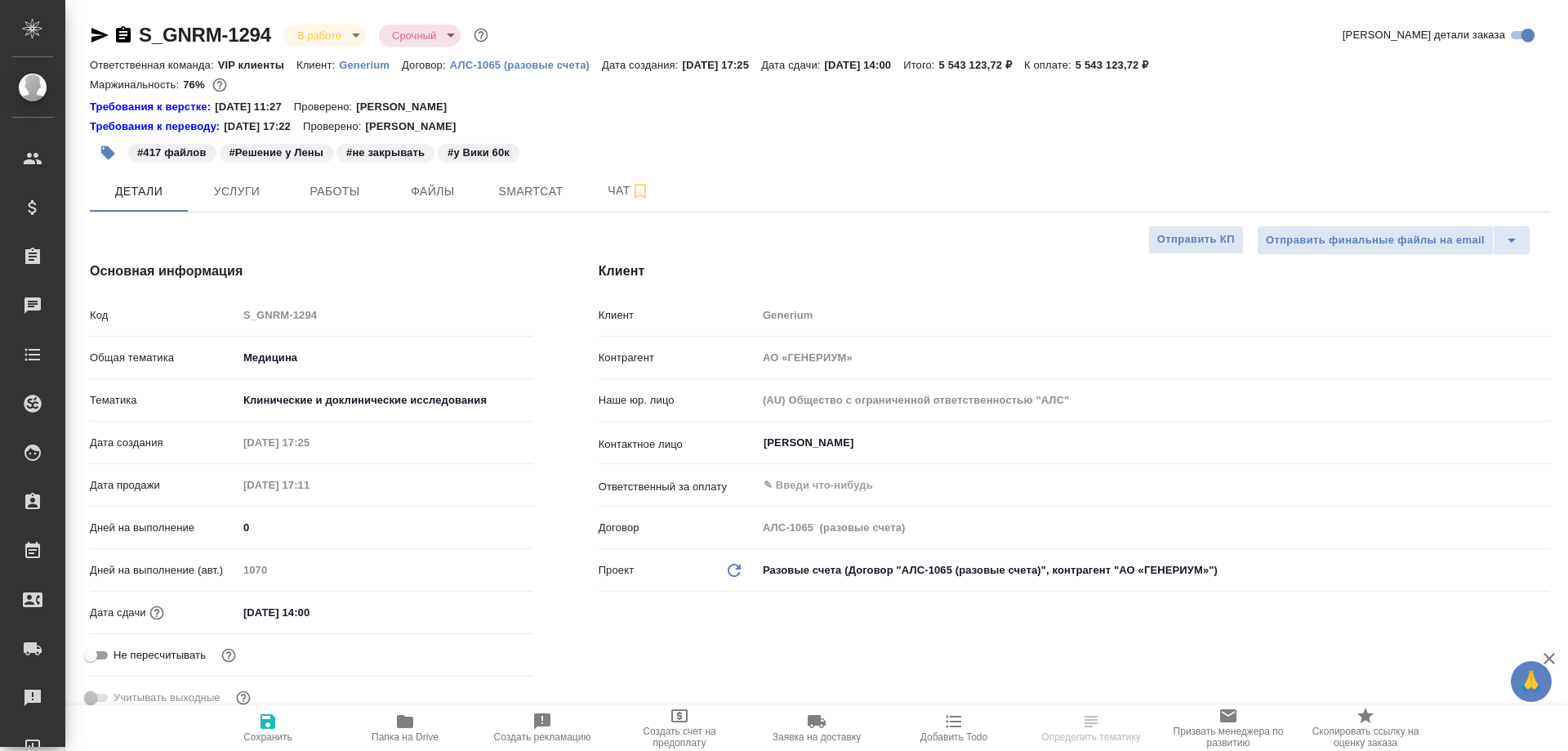
type textarea "x"
click at [342, 195] on span "Работы" at bounding box center [334, 191] width 78 height 20
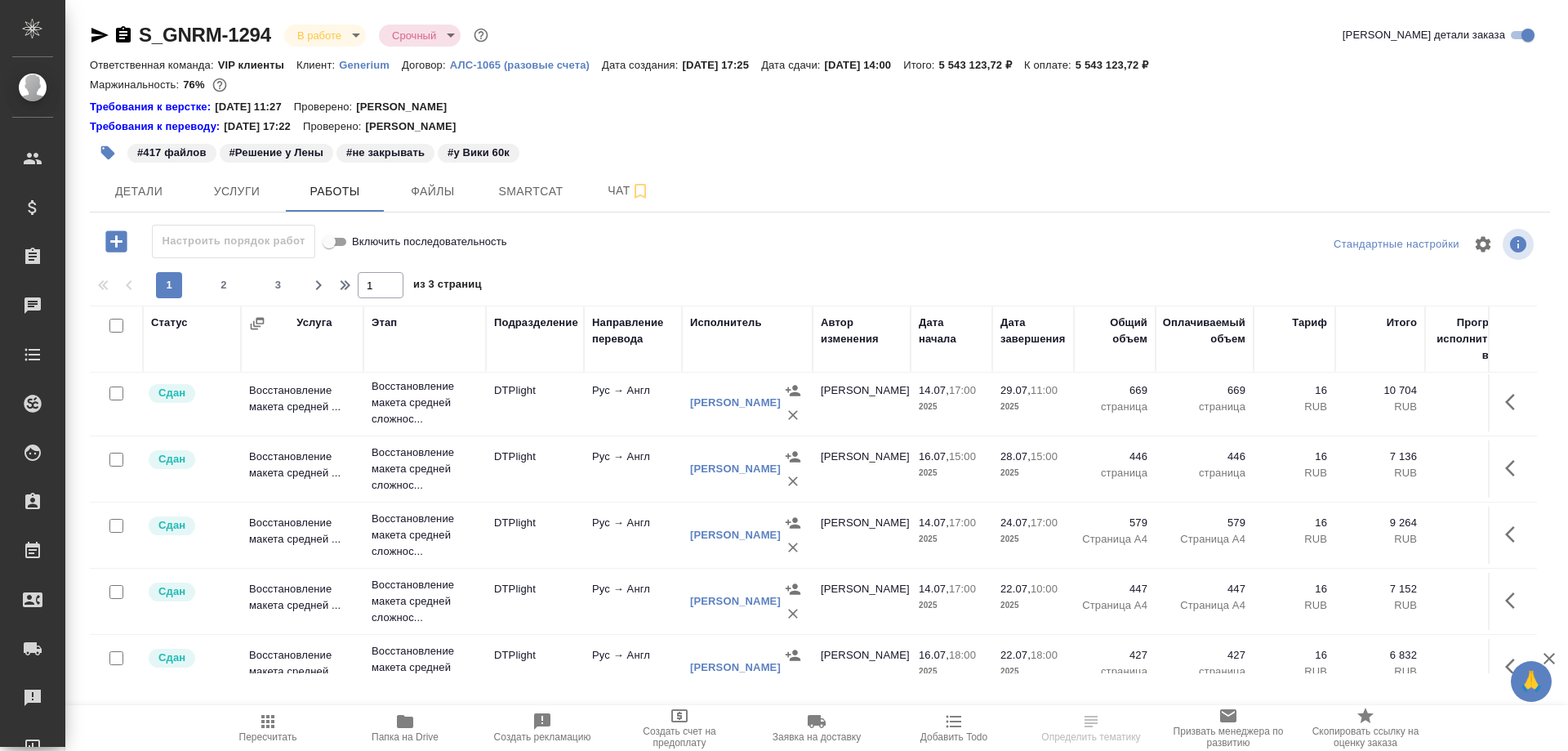
scroll to position [1367, 0]
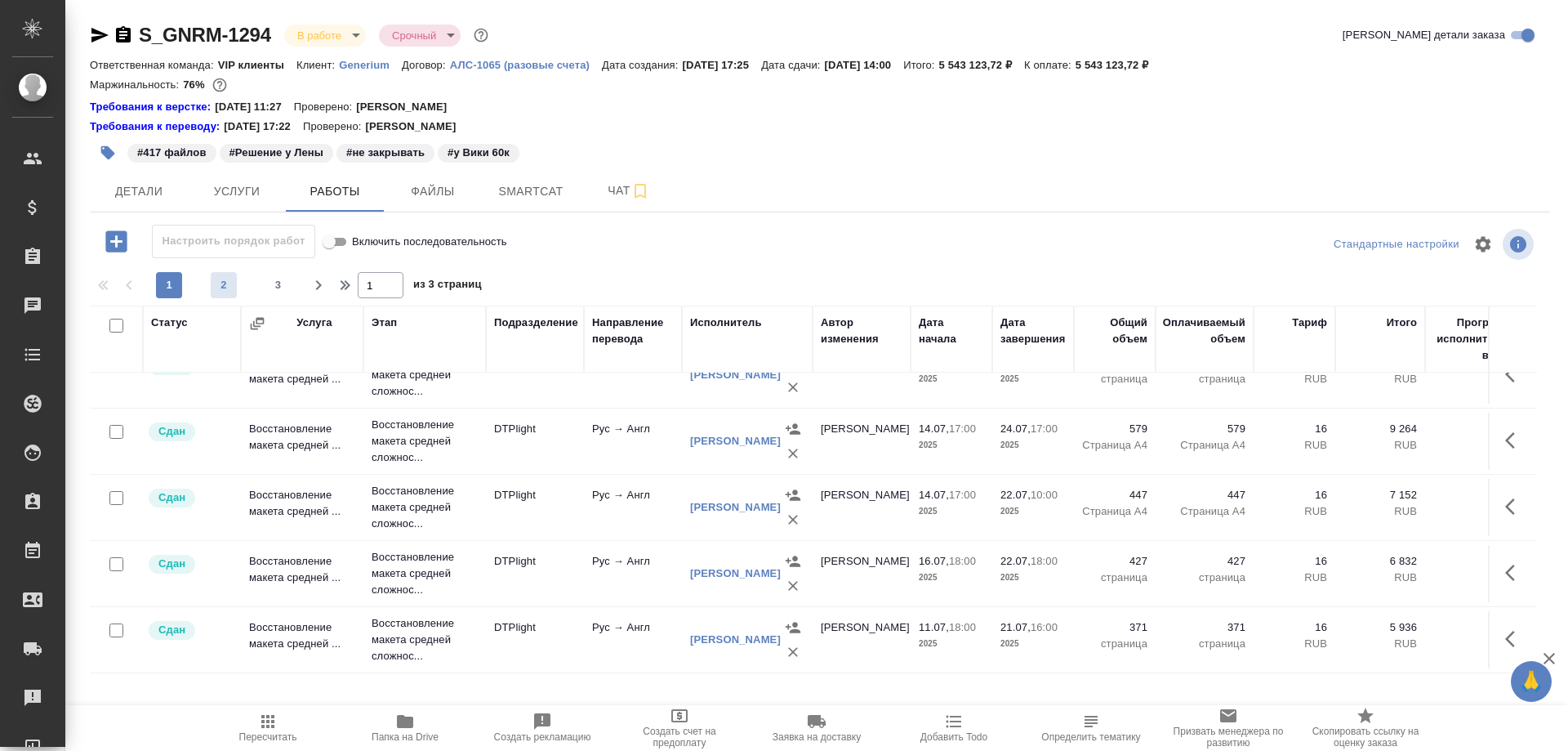
click at [232, 285] on span "2" at bounding box center [224, 285] width 26 height 17
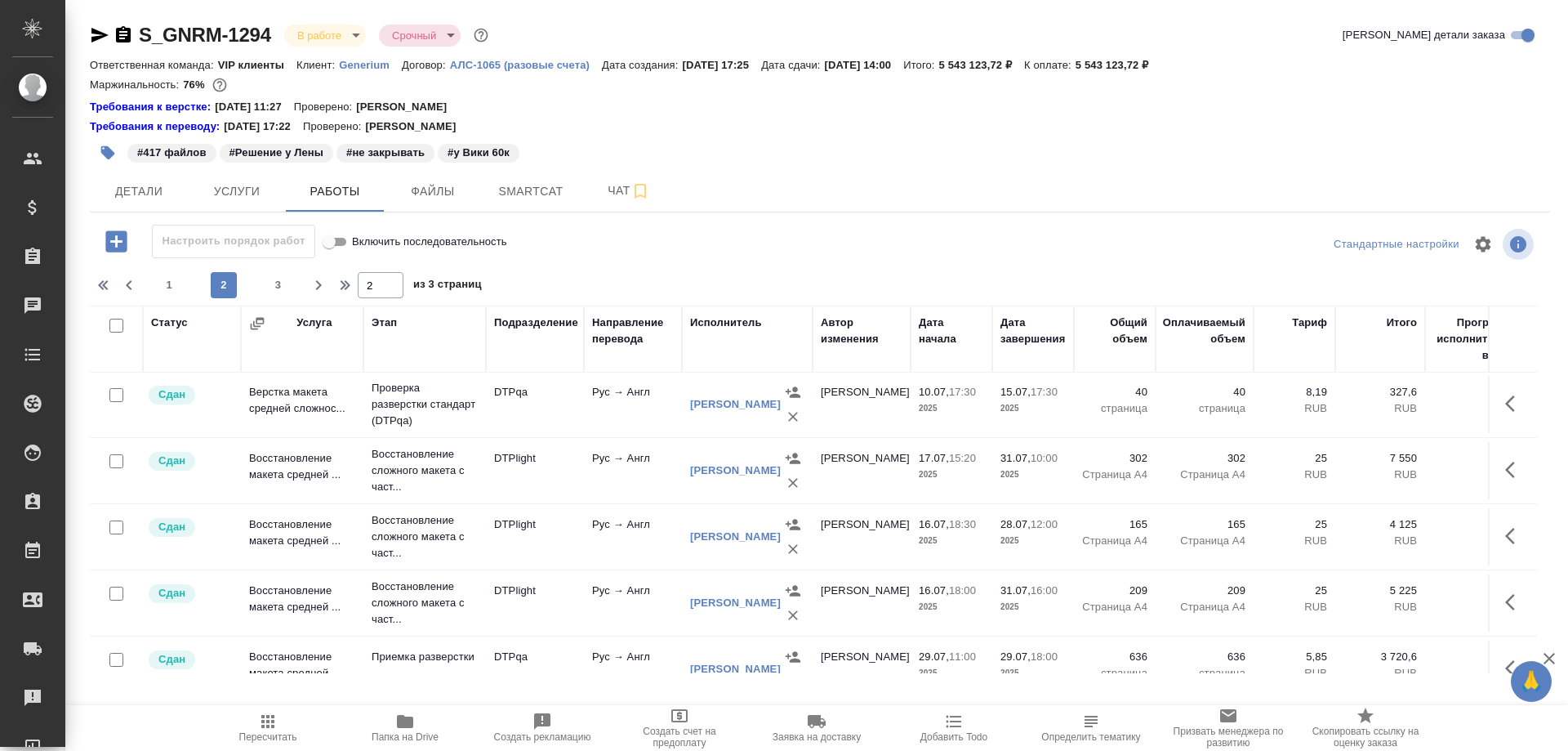
scroll to position [59, 0]
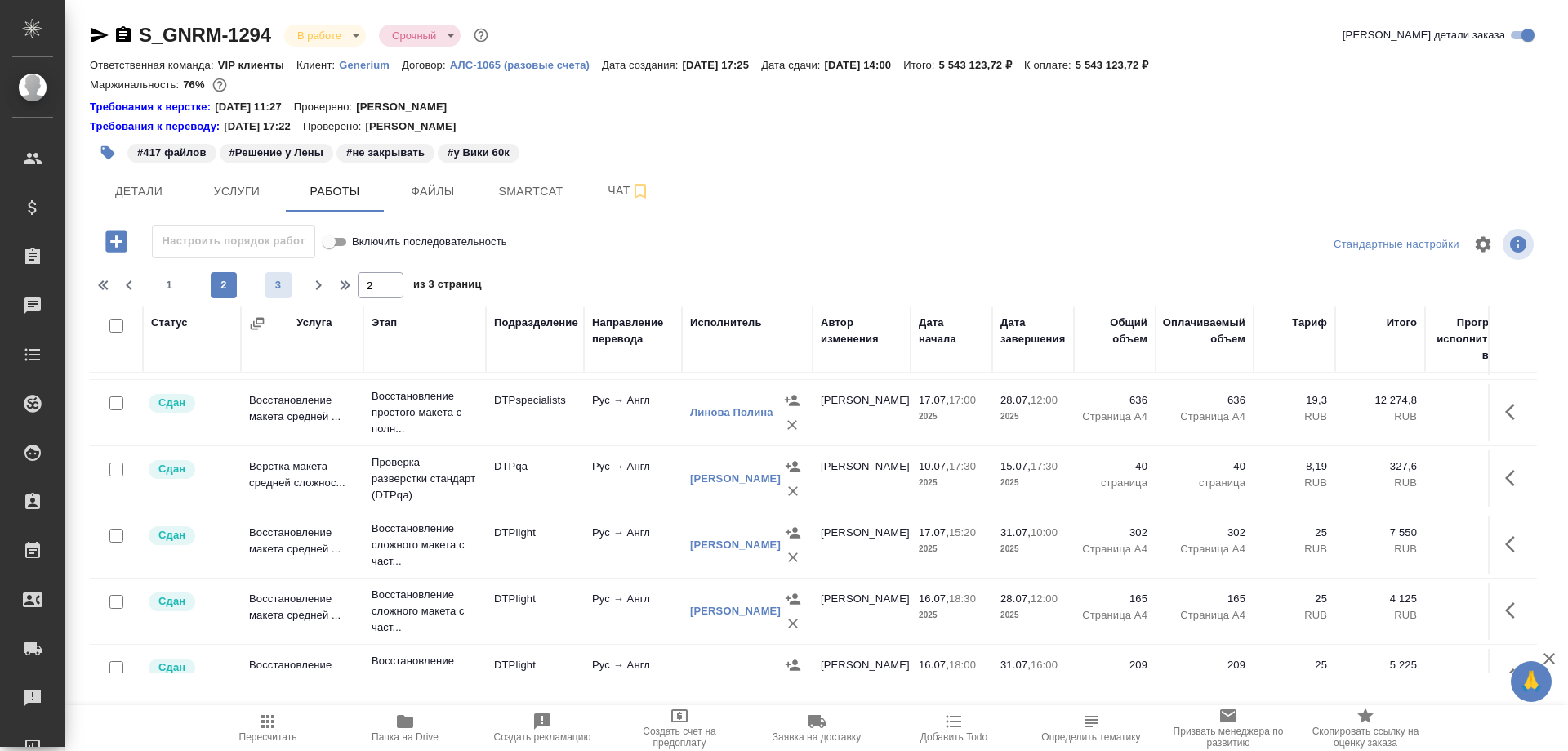
click at [273, 291] on span "3" at bounding box center [278, 285] width 26 height 17
type input "3"
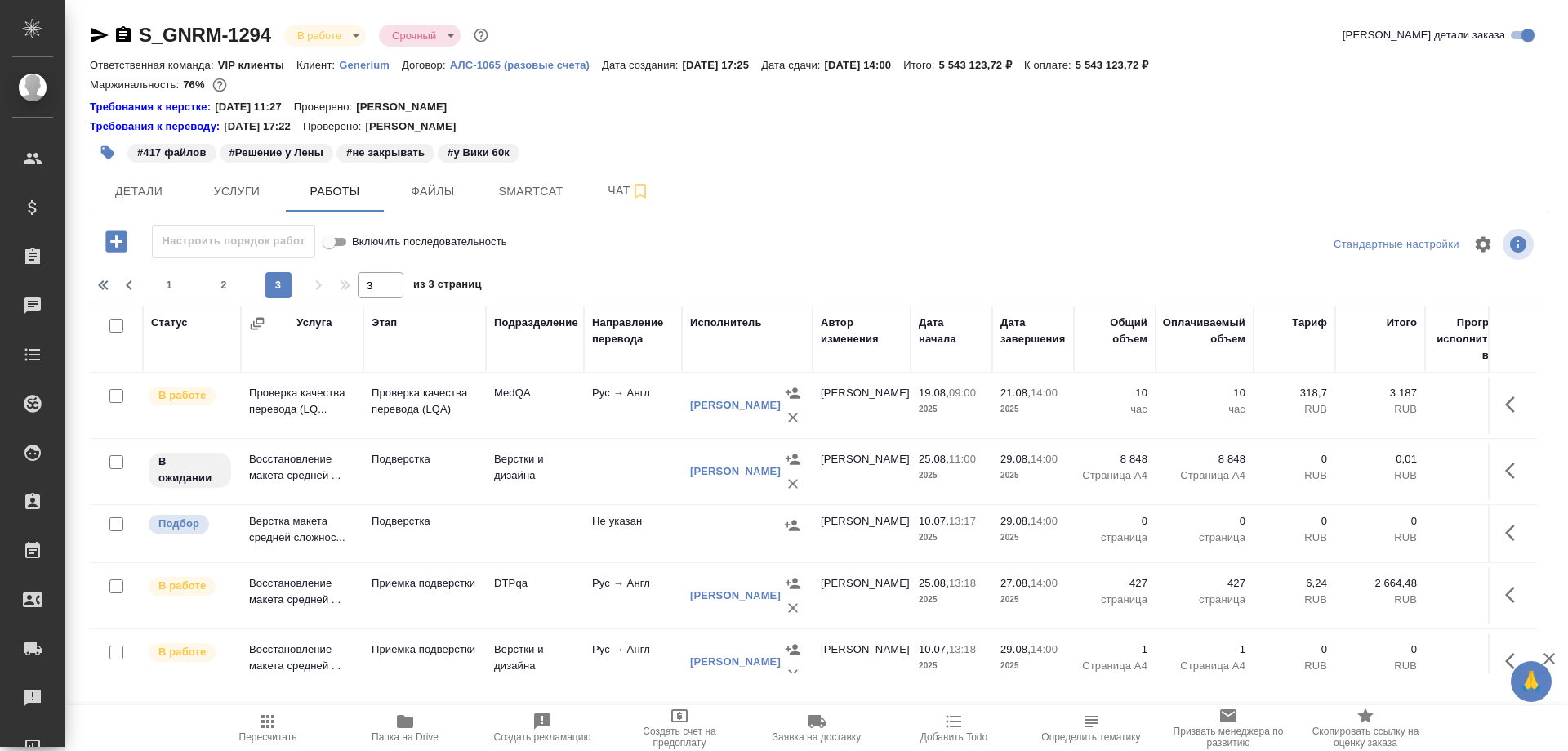
scroll to position [0, 0]
click at [261, 402] on td "Проверка качества перевода (LQ..." at bounding box center [302, 406] width 123 height 58
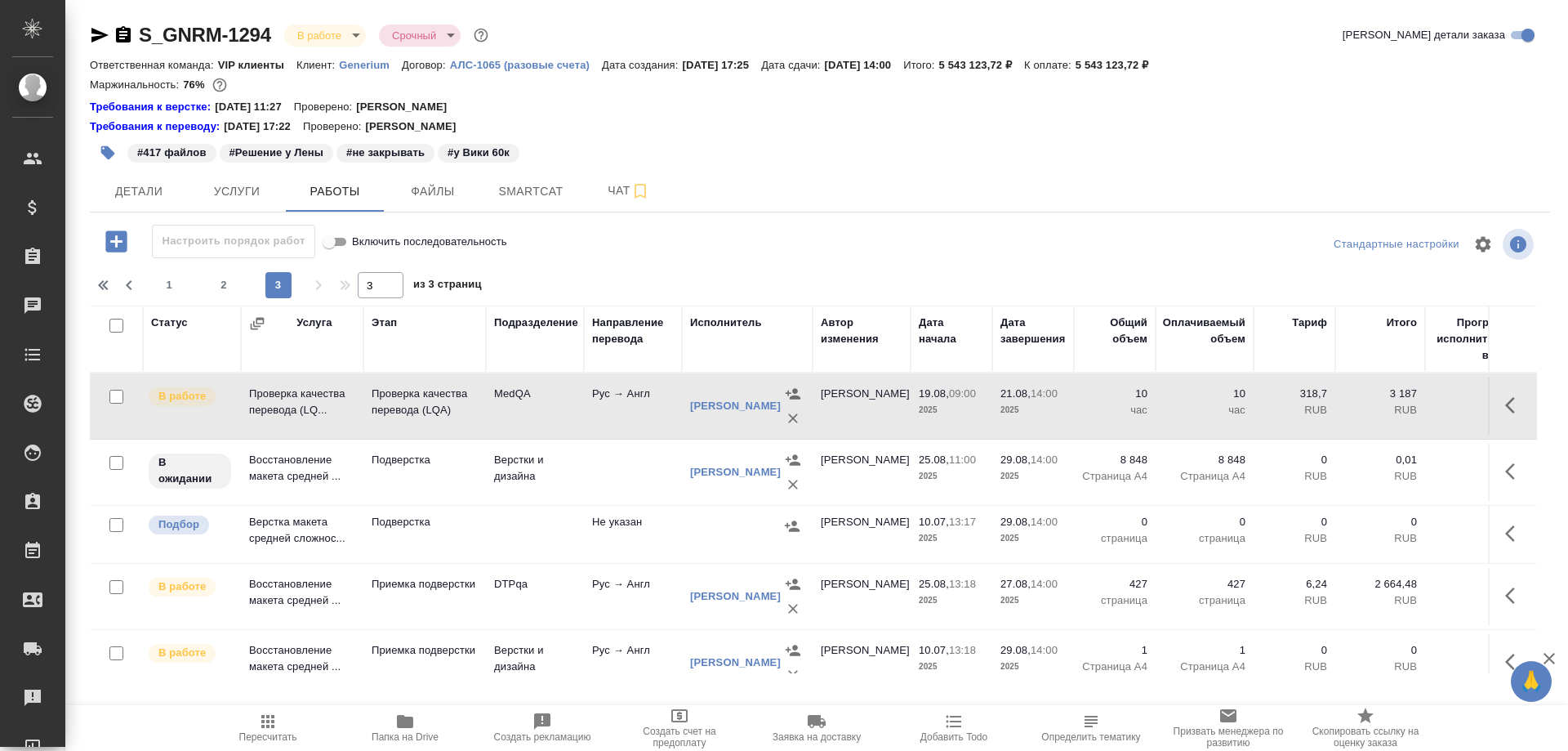
click at [98, 33] on icon "button" at bounding box center [100, 35] width 18 height 15
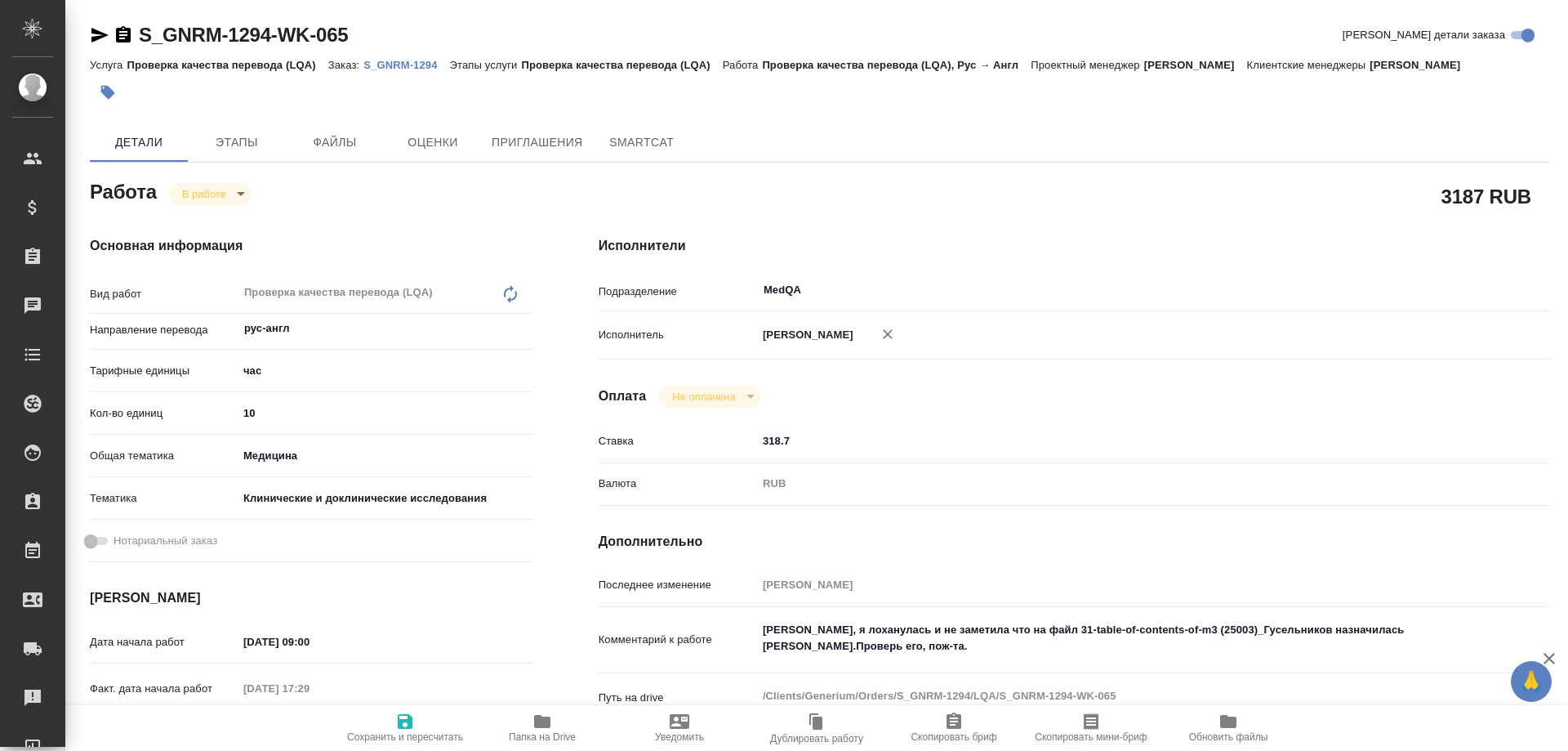
type textarea "x"
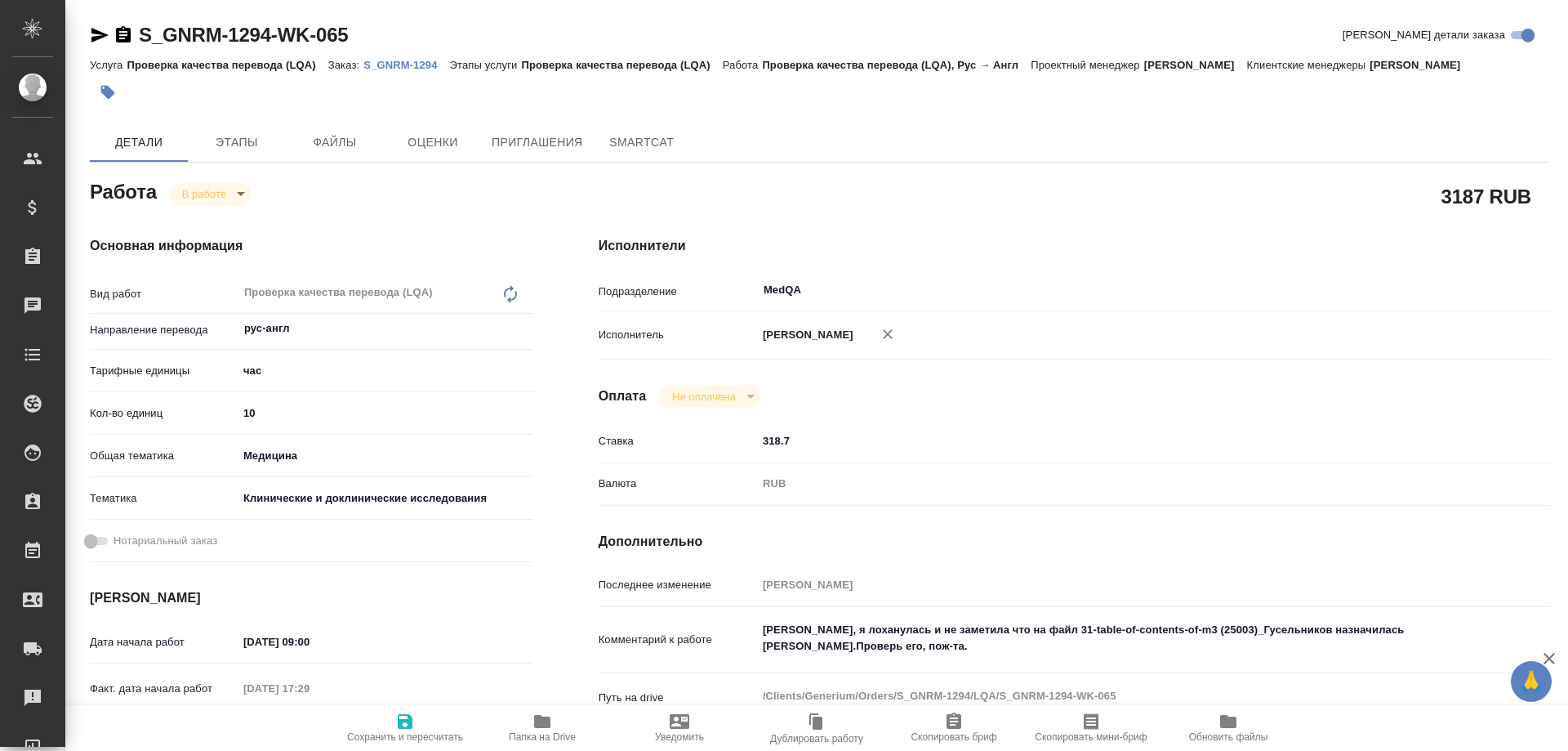
type textarea "x"
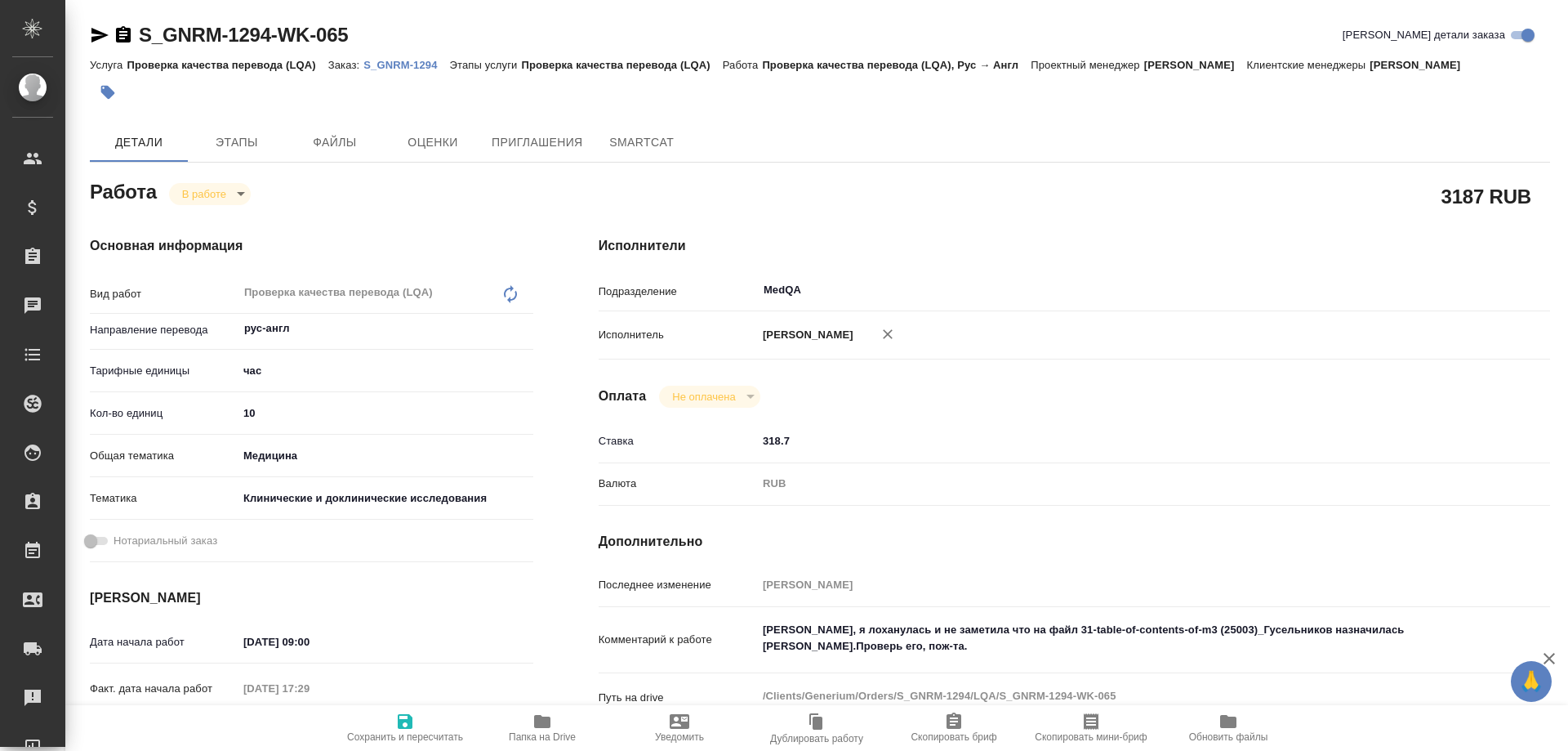
type textarea "x"
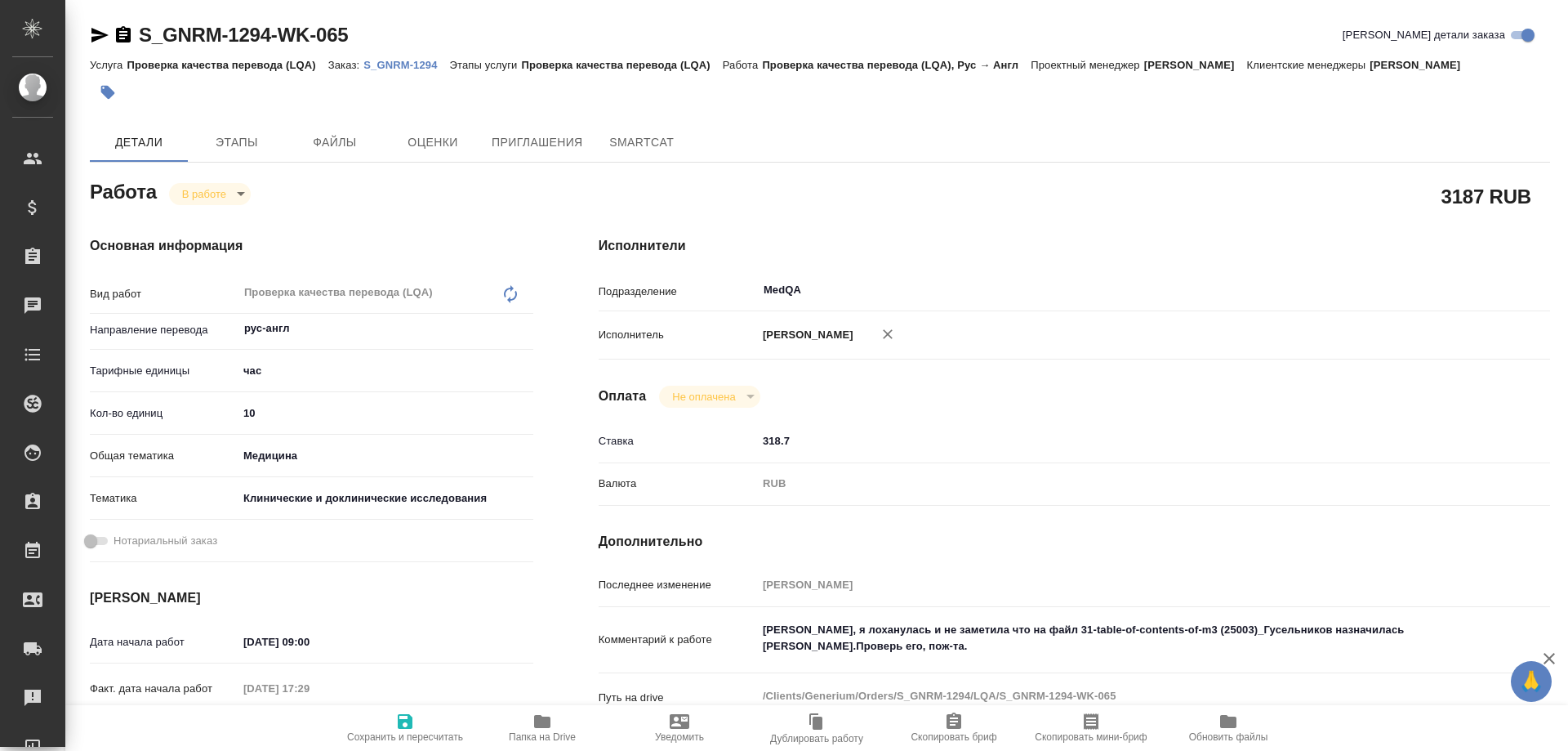
type textarea "x"
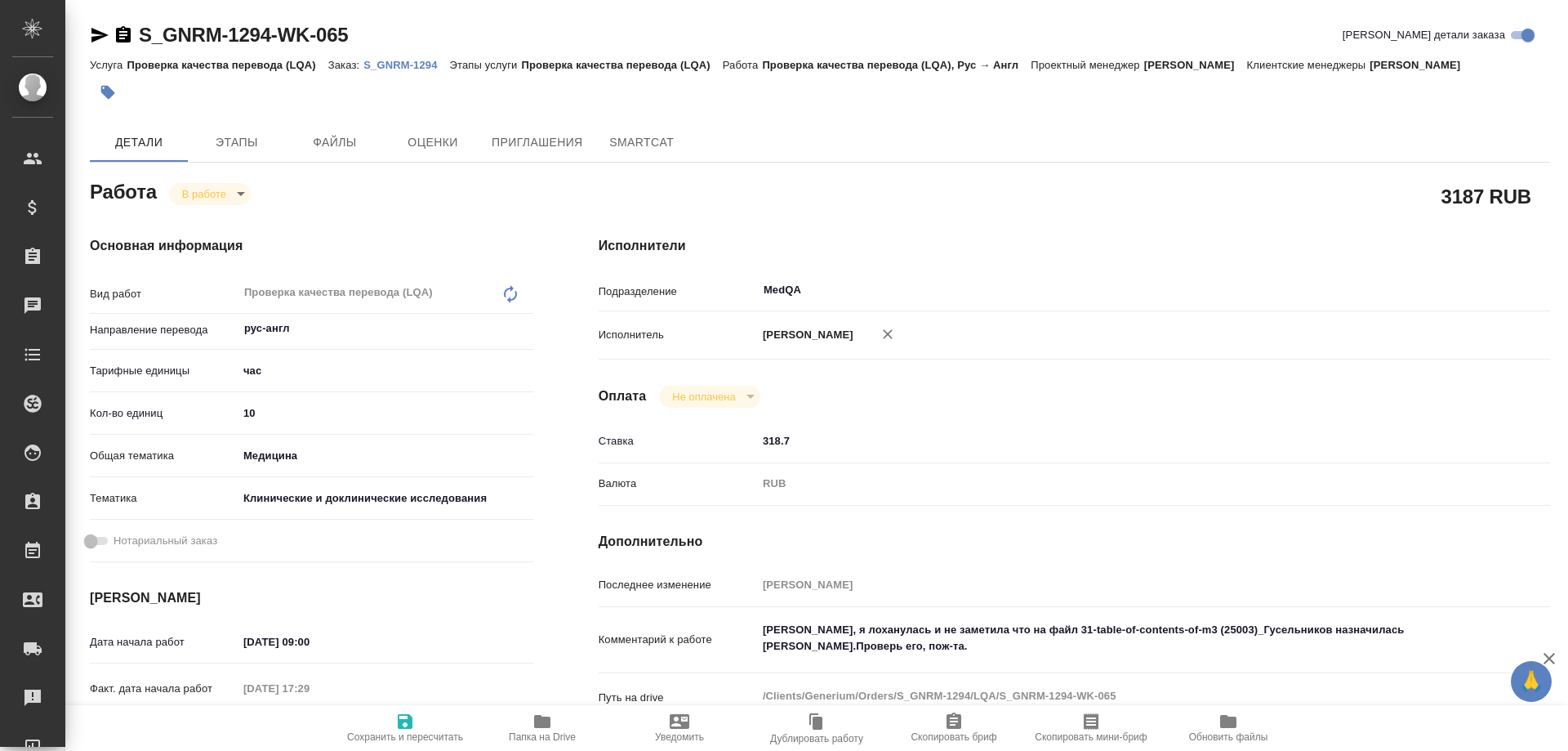
type textarea "x"
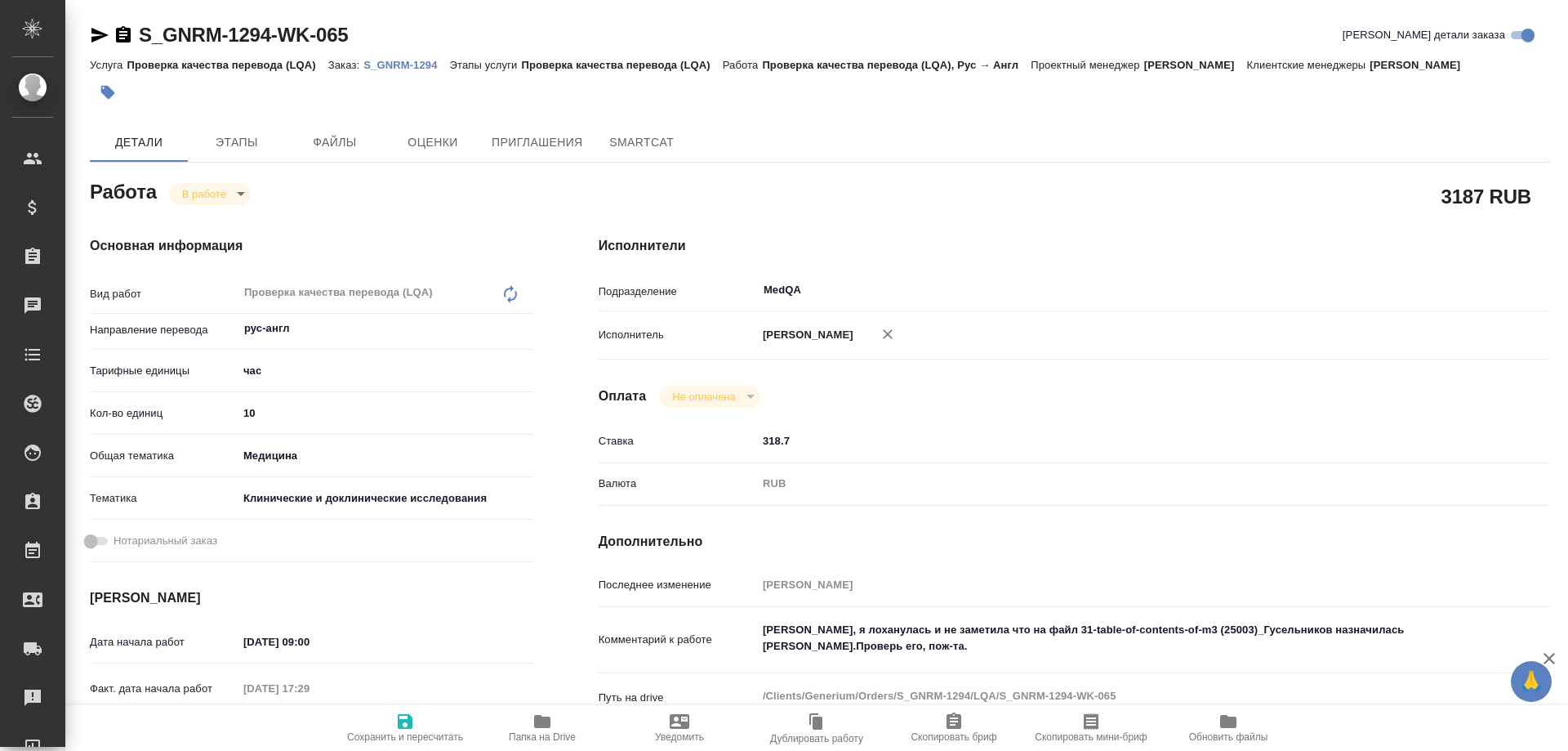
type textarea "x"
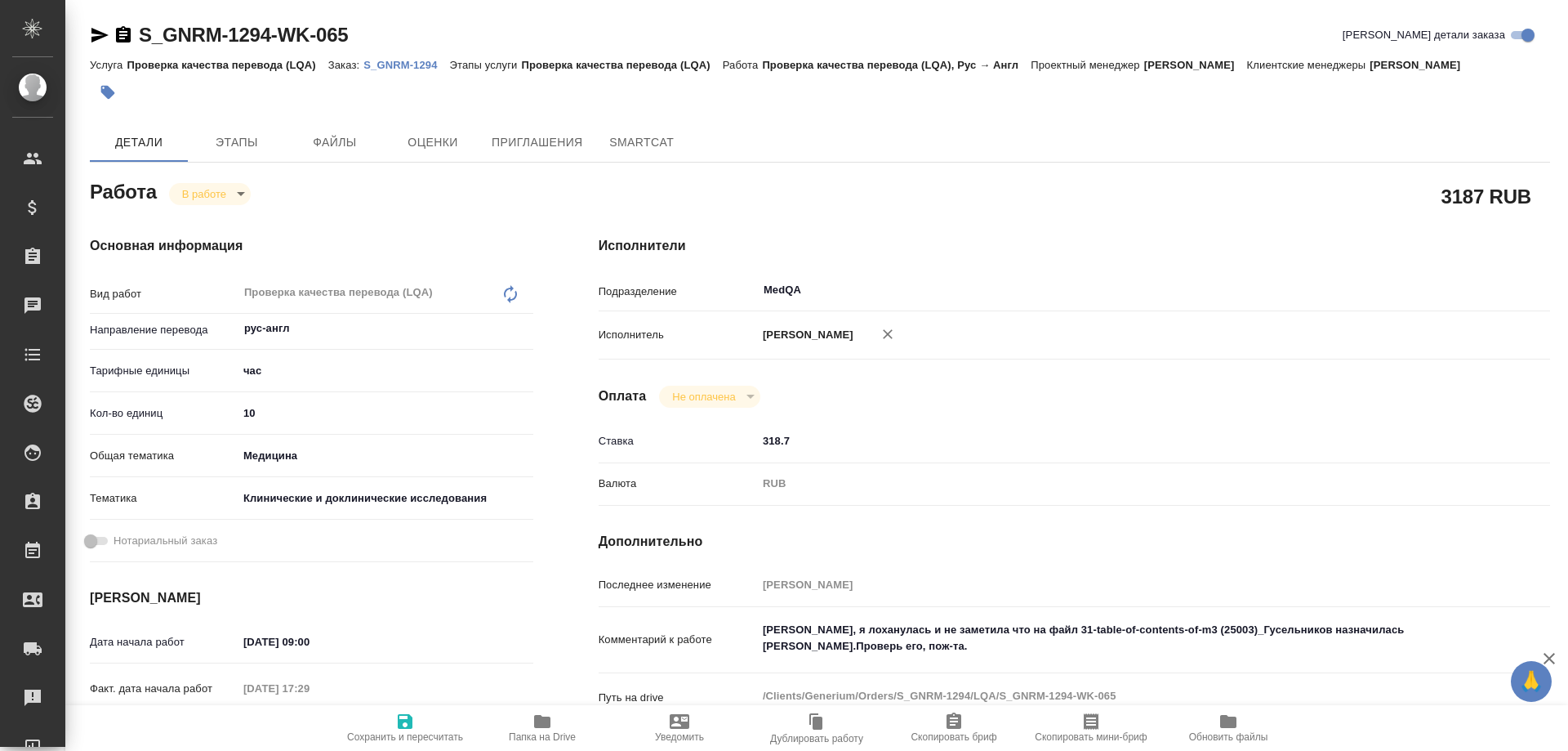
type textarea "x"
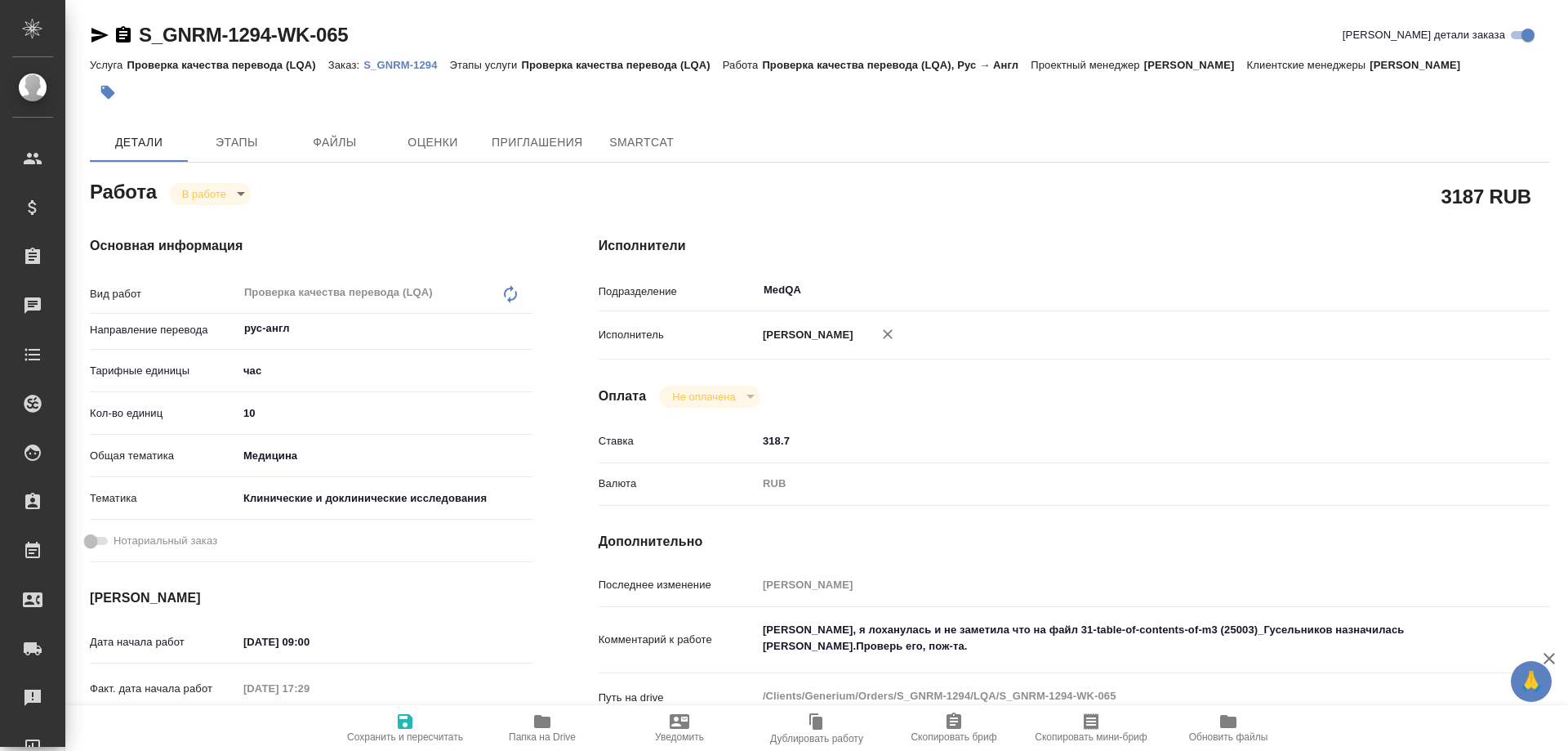
type textarea "x"
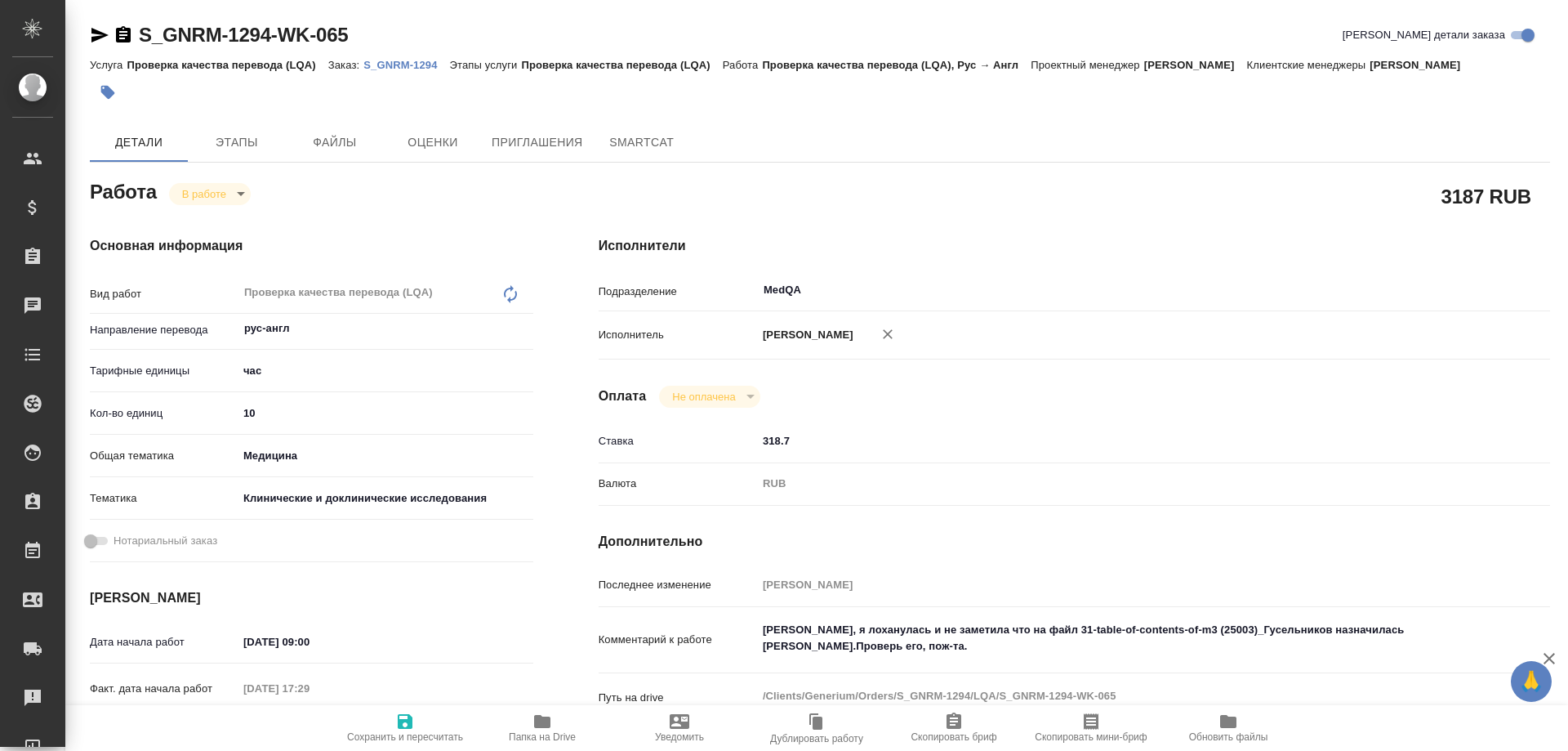
type textarea "x"
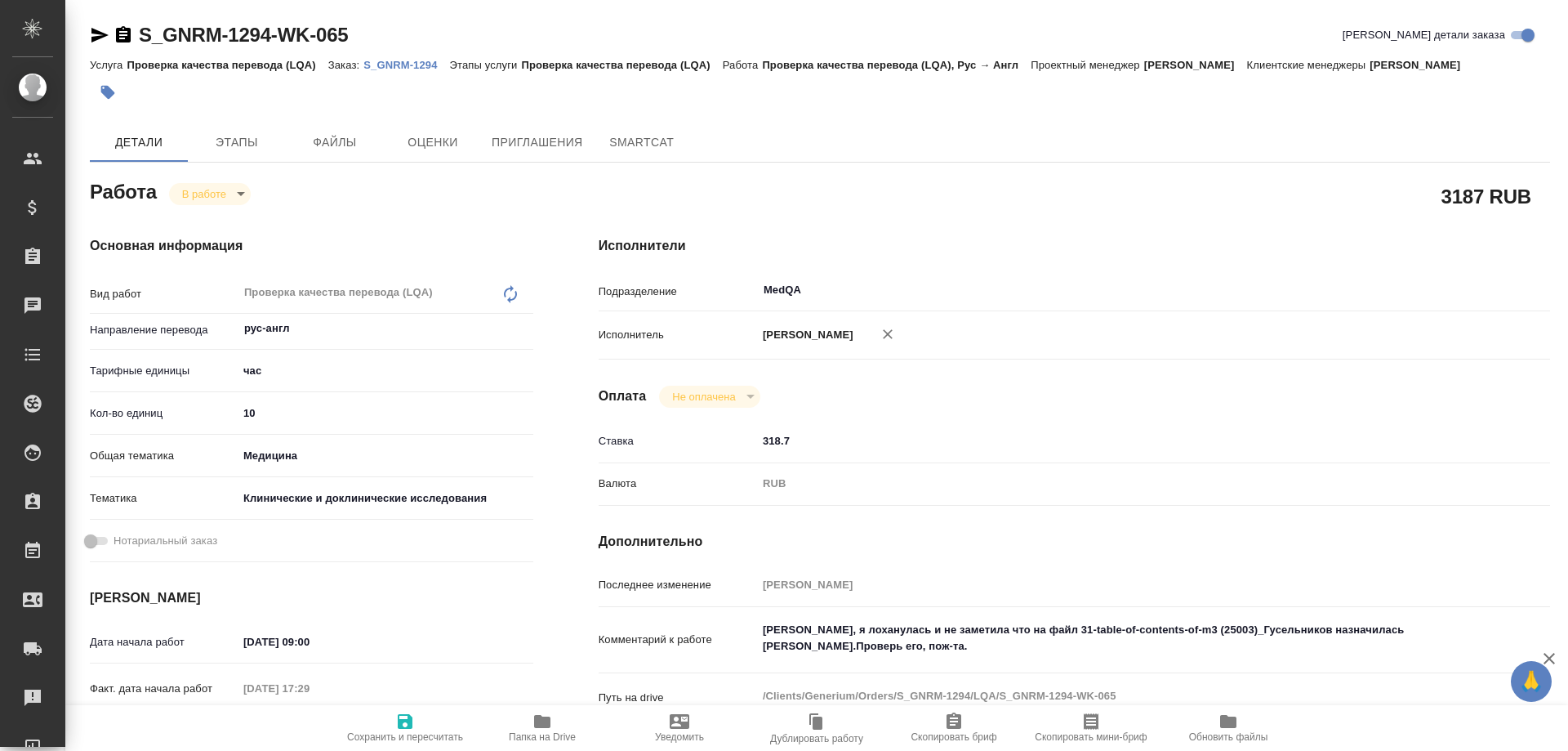
click at [536, 716] on icon "button" at bounding box center [542, 722] width 17 height 13
